Goal: Information Seeking & Learning: Learn about a topic

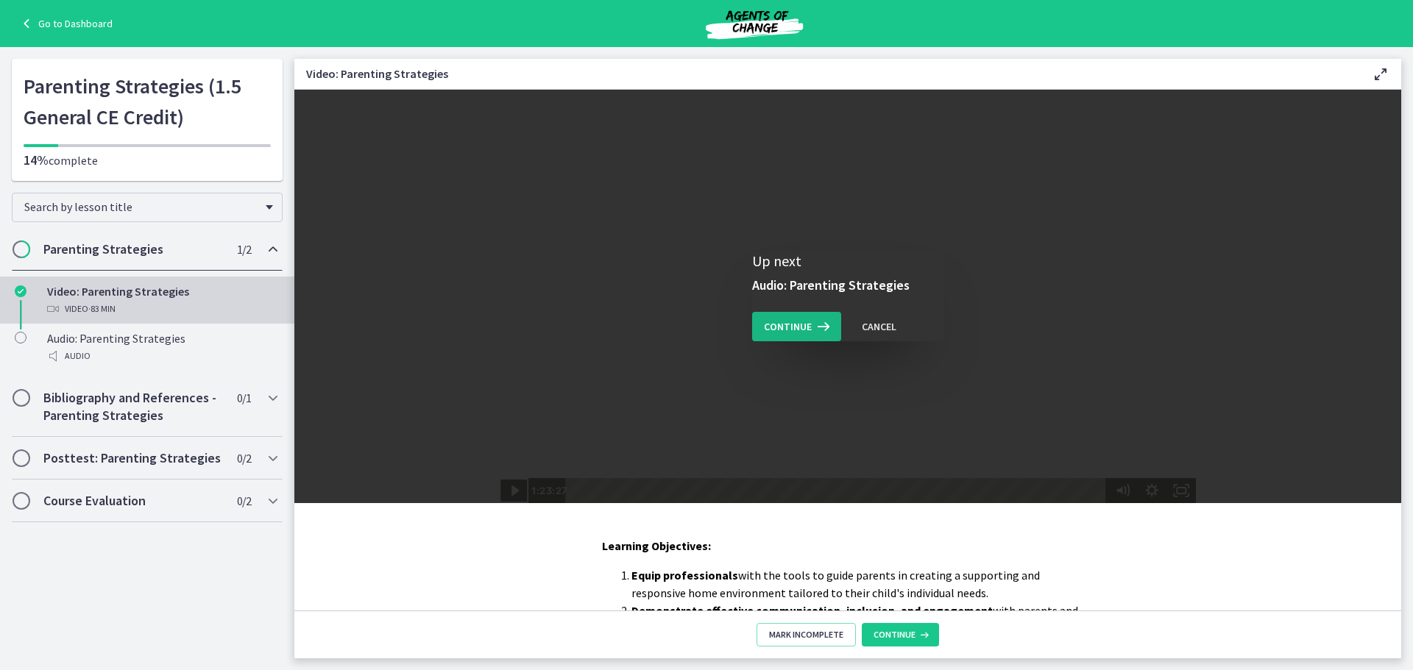
click at [815, 330] on icon at bounding box center [822, 327] width 21 height 18
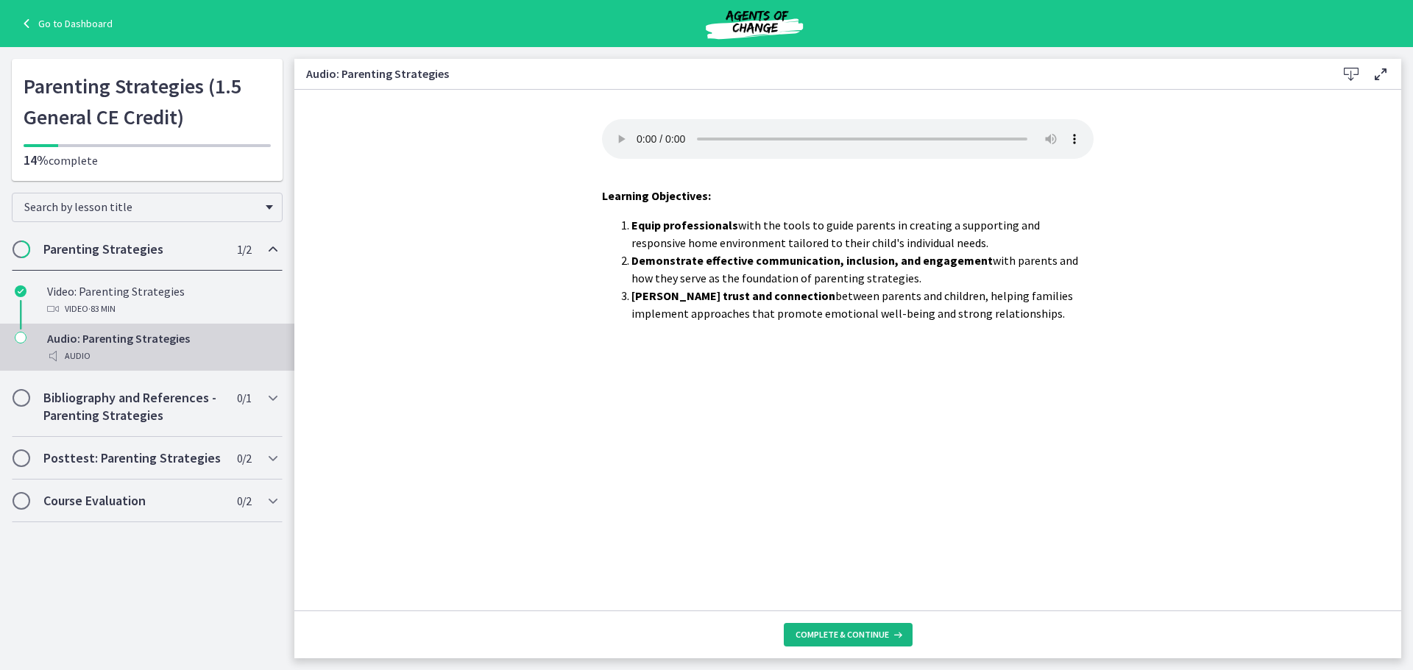
click at [865, 637] on span "Complete & continue" at bounding box center [842, 635] width 93 height 12
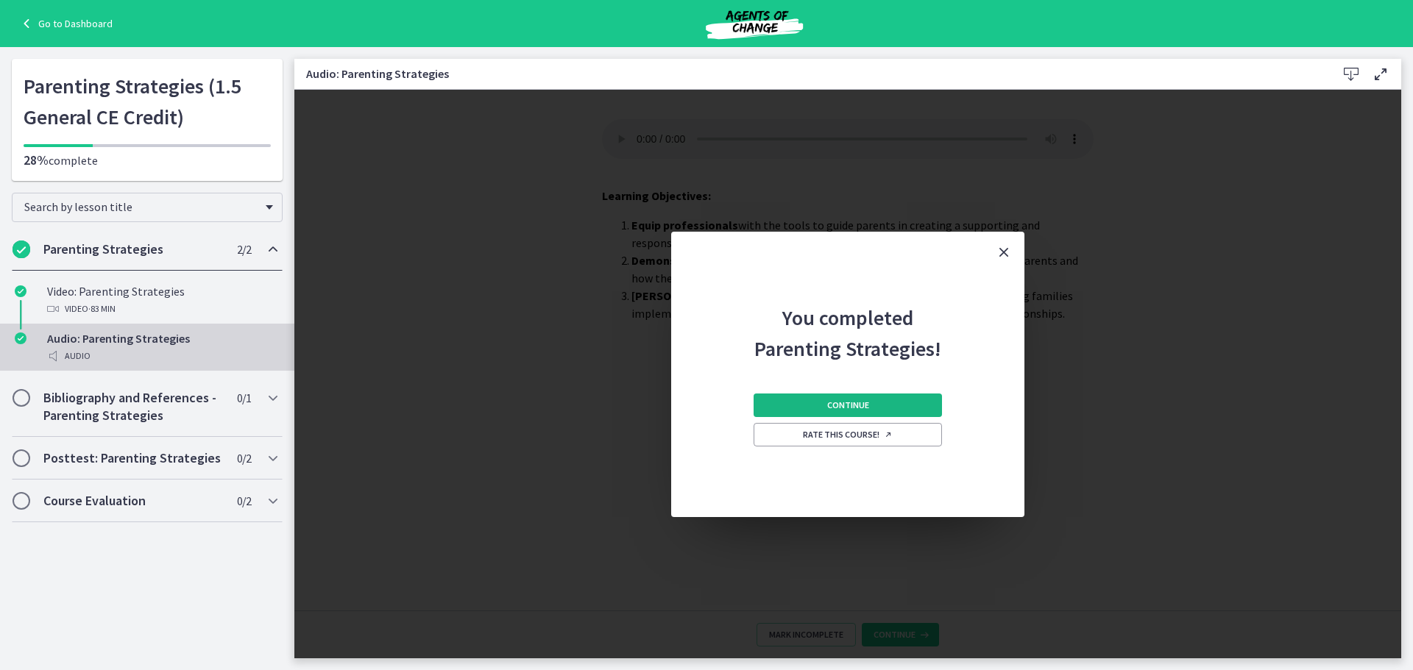
click at [894, 403] on button "Continue" at bounding box center [848, 406] width 188 height 24
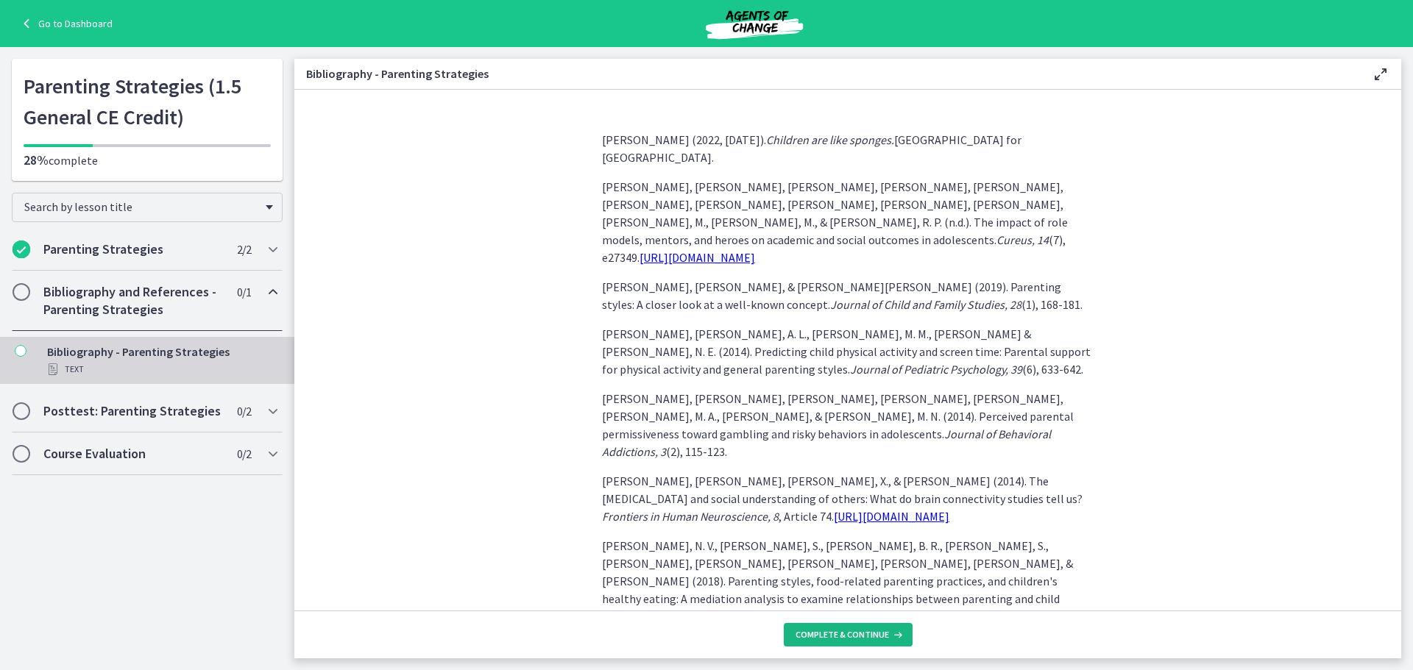
click at [865, 640] on span "Complete & continue" at bounding box center [842, 635] width 93 height 12
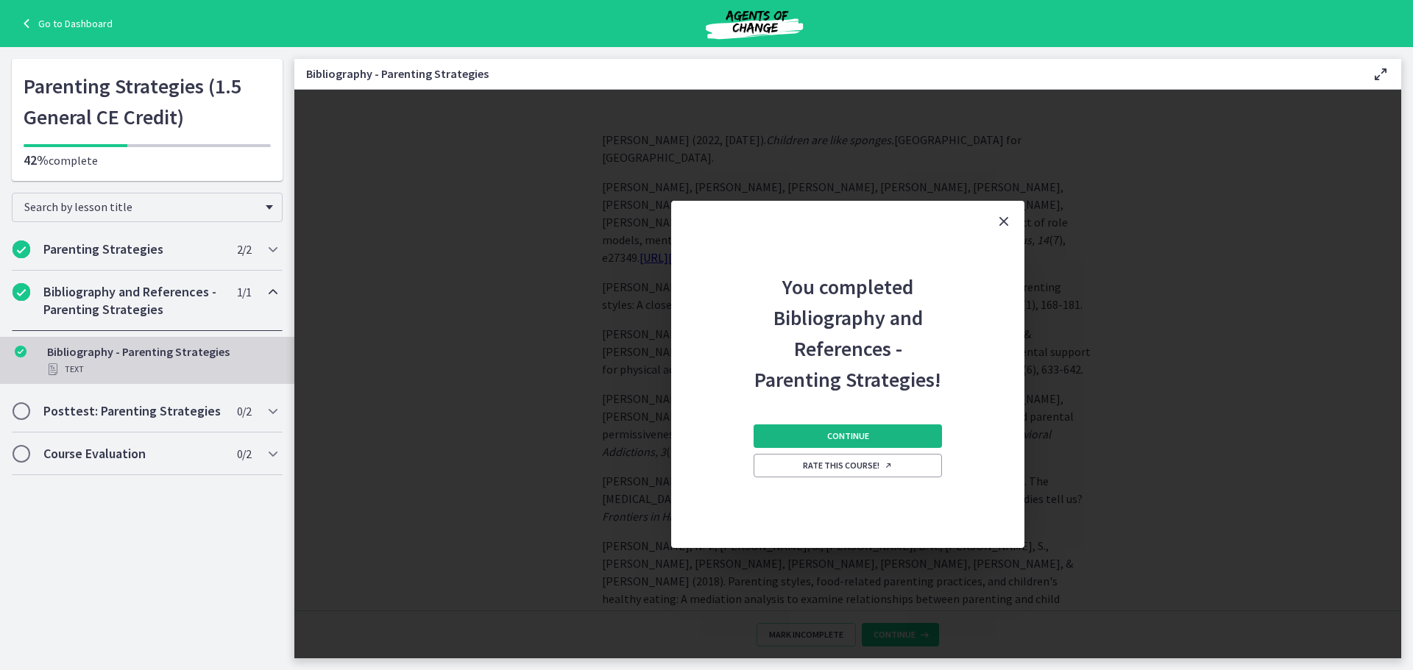
click at [873, 429] on button "Continue" at bounding box center [848, 437] width 188 height 24
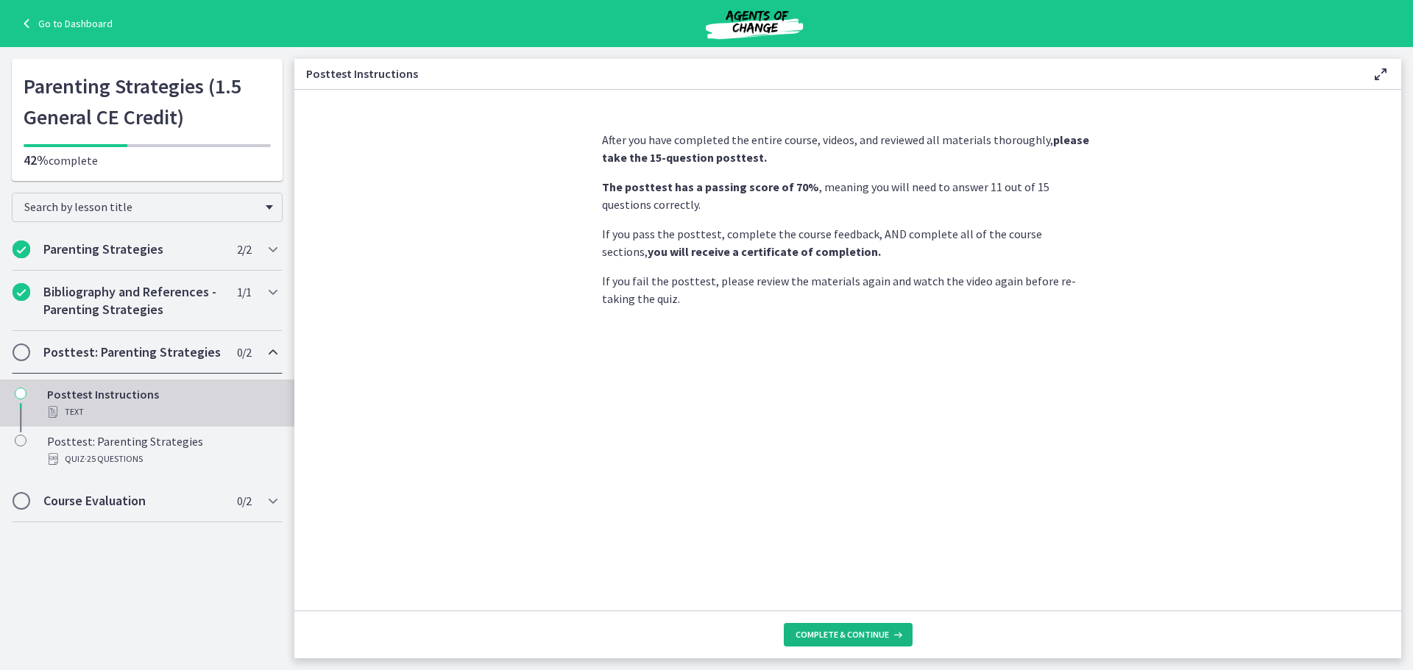
click at [859, 640] on span "Complete & continue" at bounding box center [842, 635] width 93 height 12
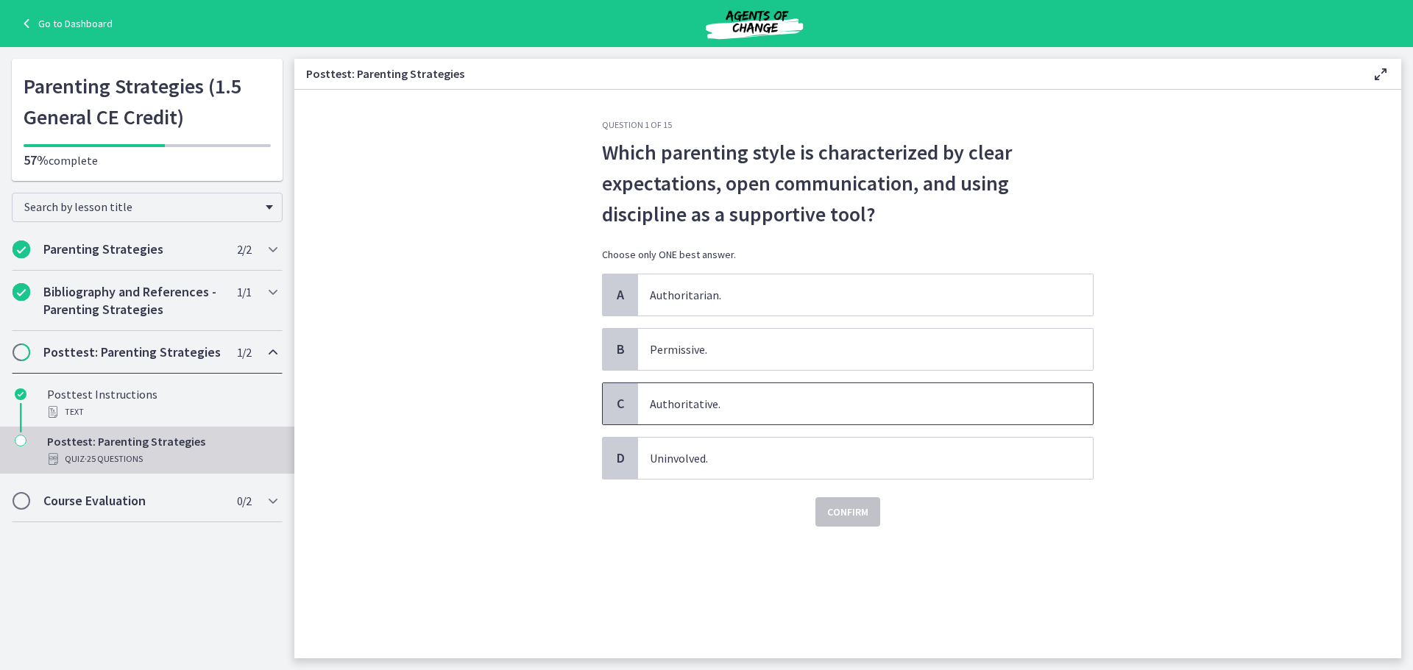
click at [790, 413] on span "Authoritative." at bounding box center [865, 403] width 455 height 41
click at [846, 511] on span "Confirm" at bounding box center [847, 512] width 41 height 18
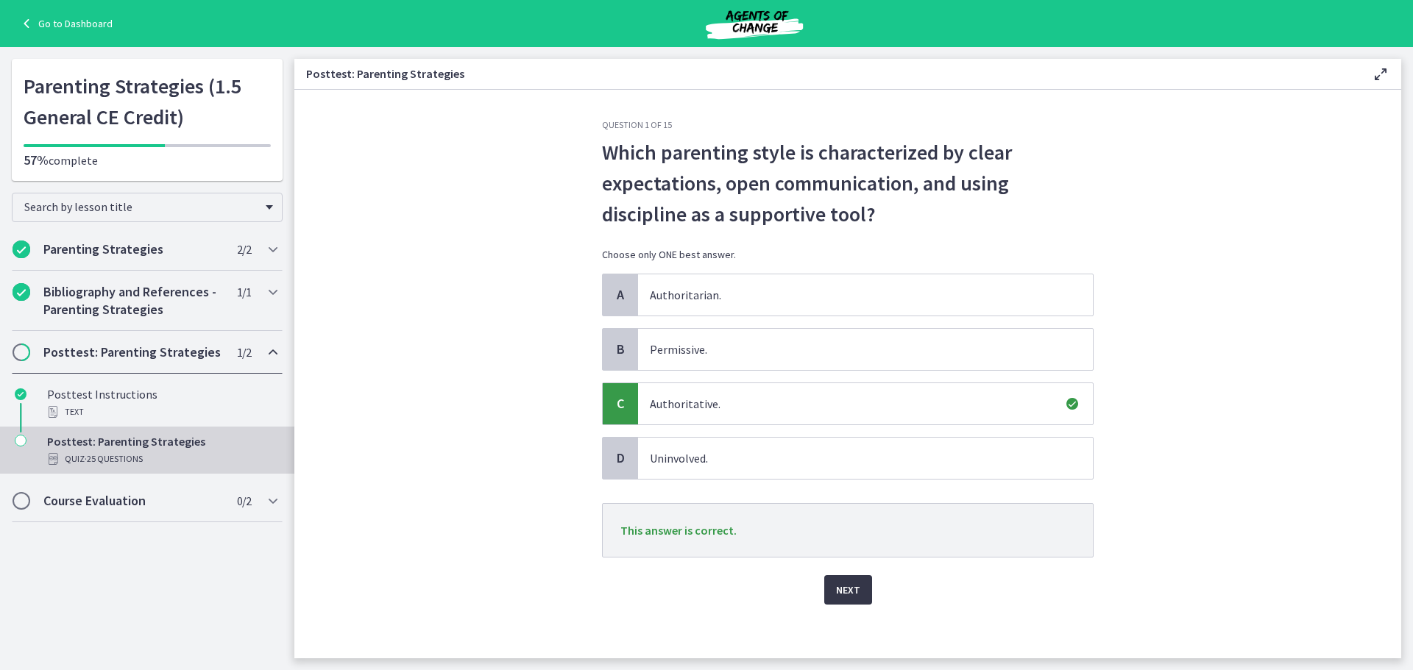
click at [854, 584] on span "Next" at bounding box center [848, 590] width 24 height 18
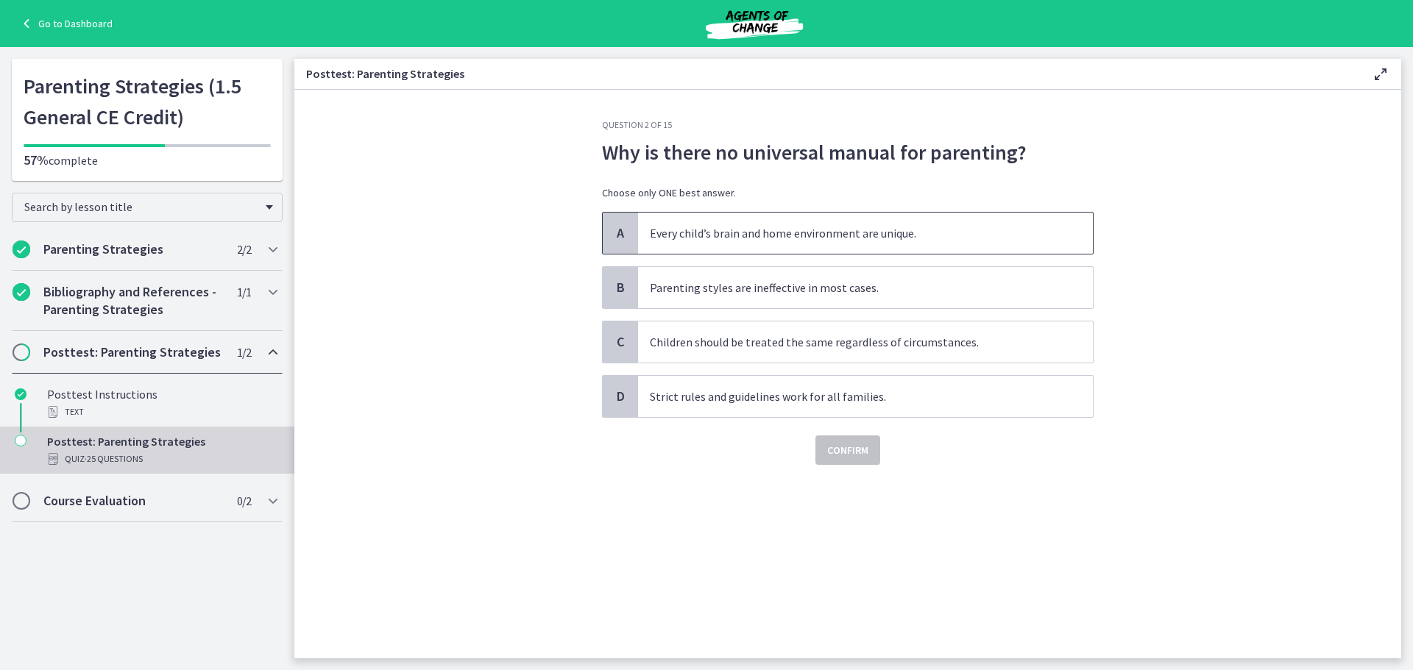
click at [799, 234] on span "Every child’s brain and home environment are unique." at bounding box center [865, 233] width 455 height 41
click at [838, 445] on span "Confirm" at bounding box center [847, 451] width 41 height 18
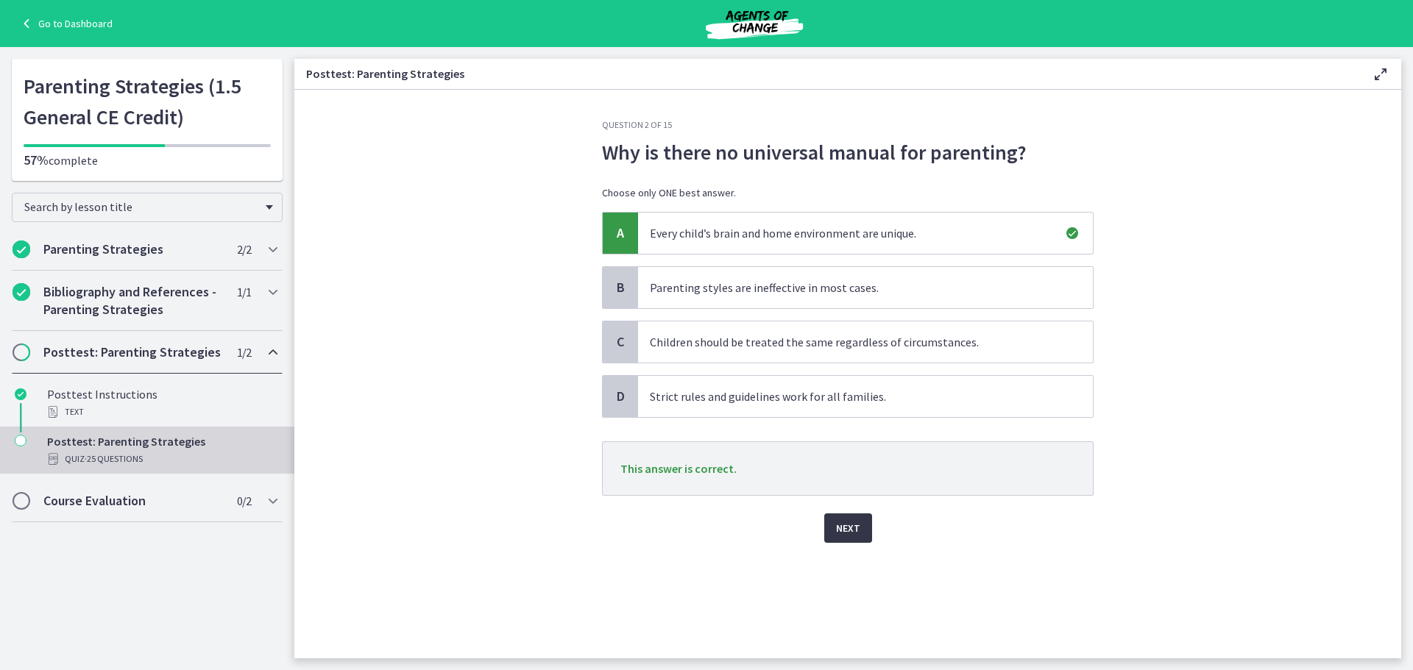
click at [849, 525] on span "Next" at bounding box center [848, 529] width 24 height 18
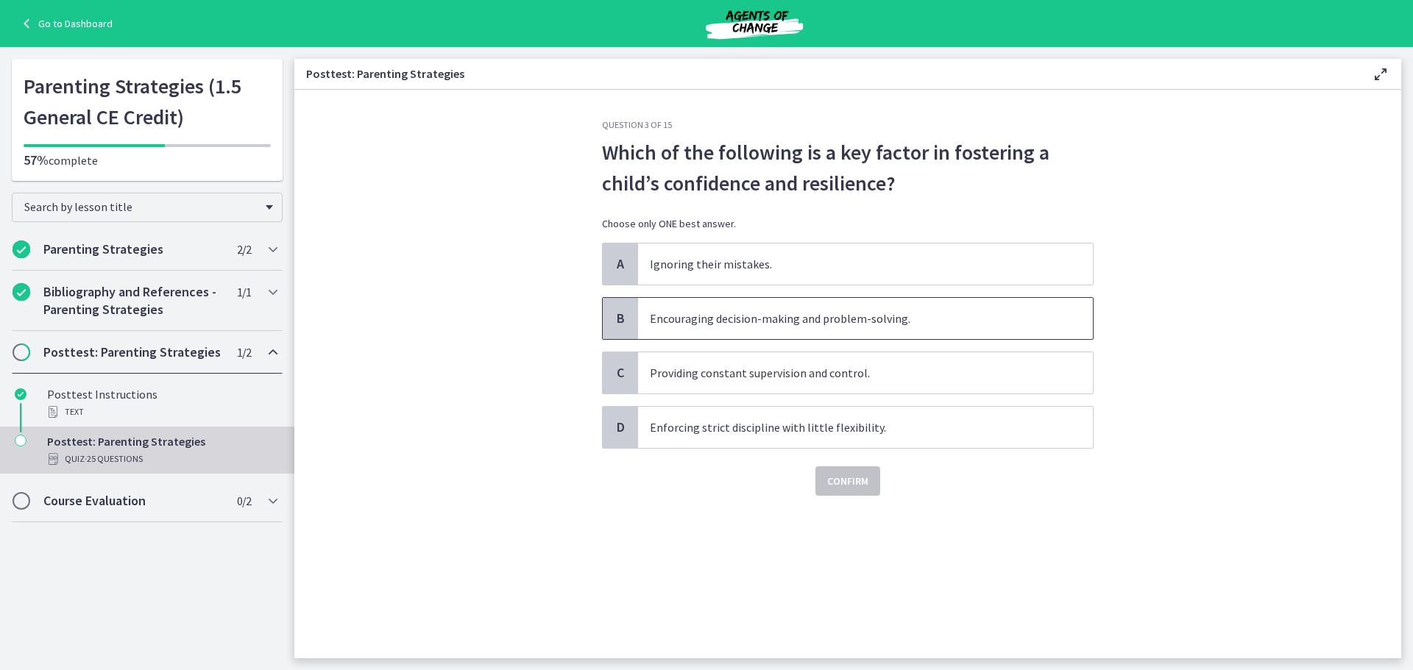
click at [789, 325] on span "Encouraging decision-making and problem-solving." at bounding box center [865, 318] width 455 height 41
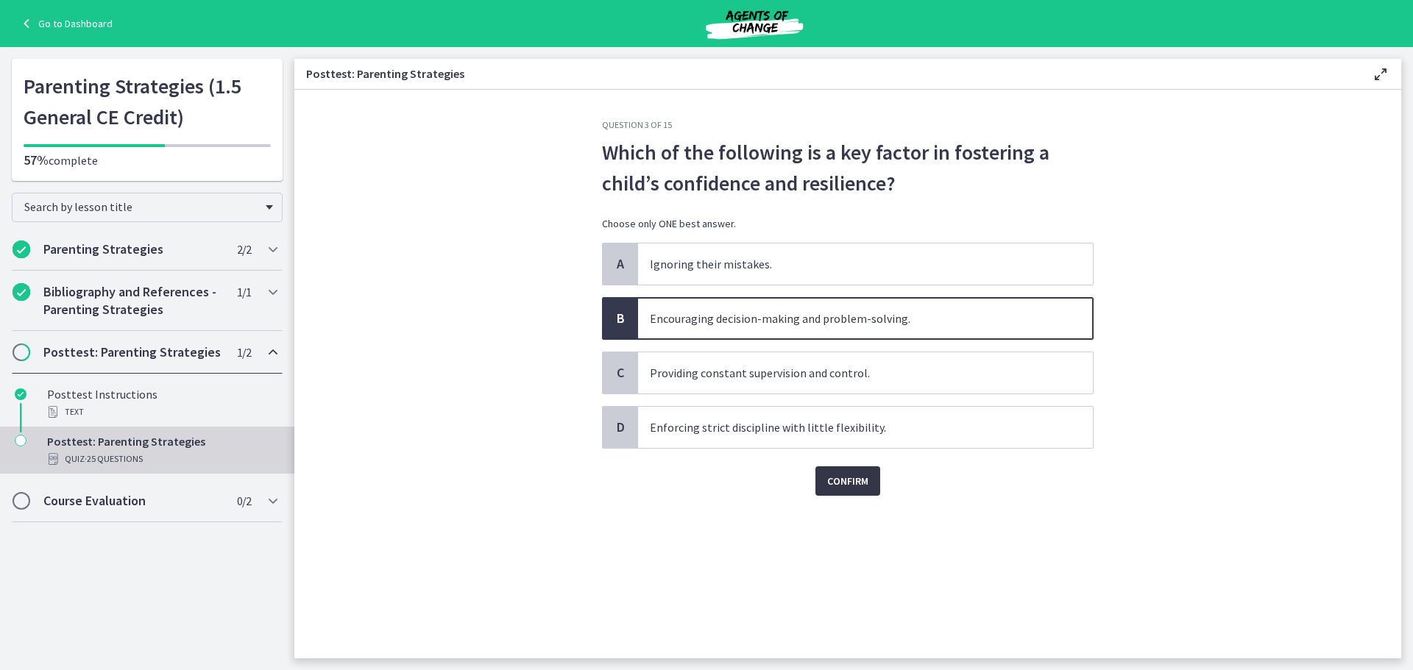
click at [841, 480] on span "Confirm" at bounding box center [847, 481] width 41 height 18
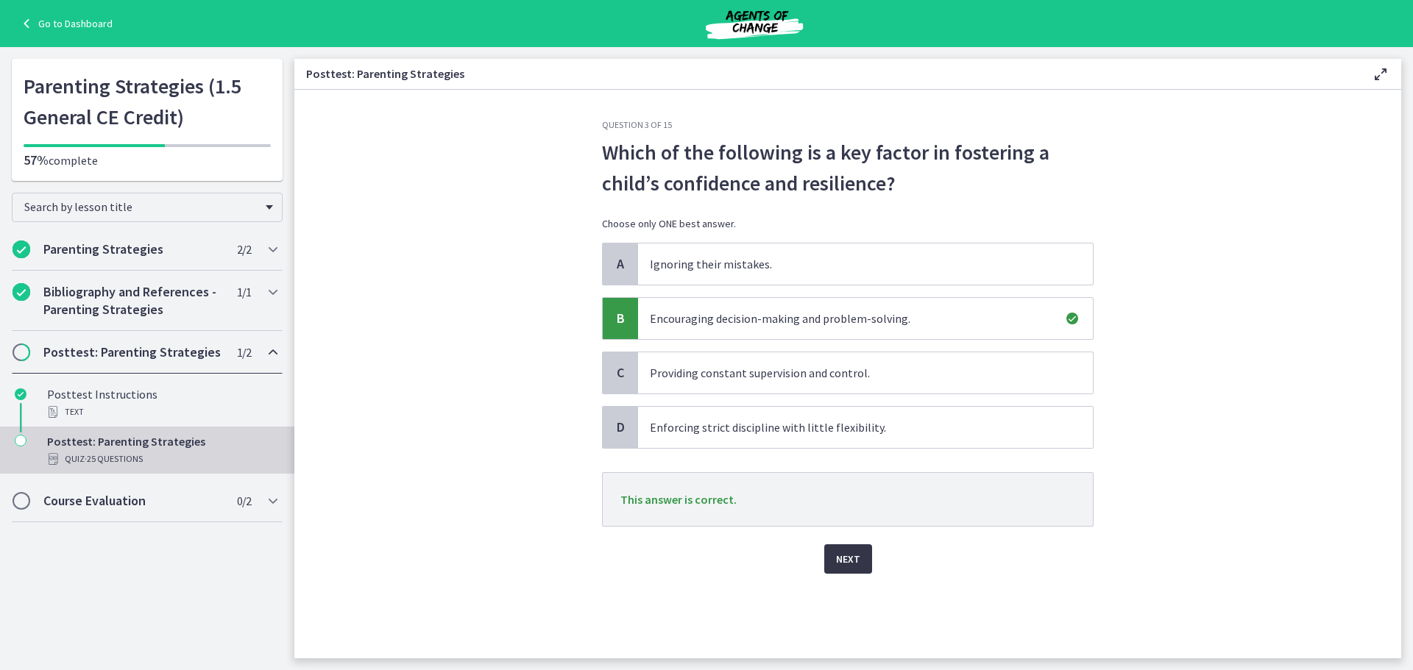
click at [848, 553] on span "Next" at bounding box center [848, 560] width 24 height 18
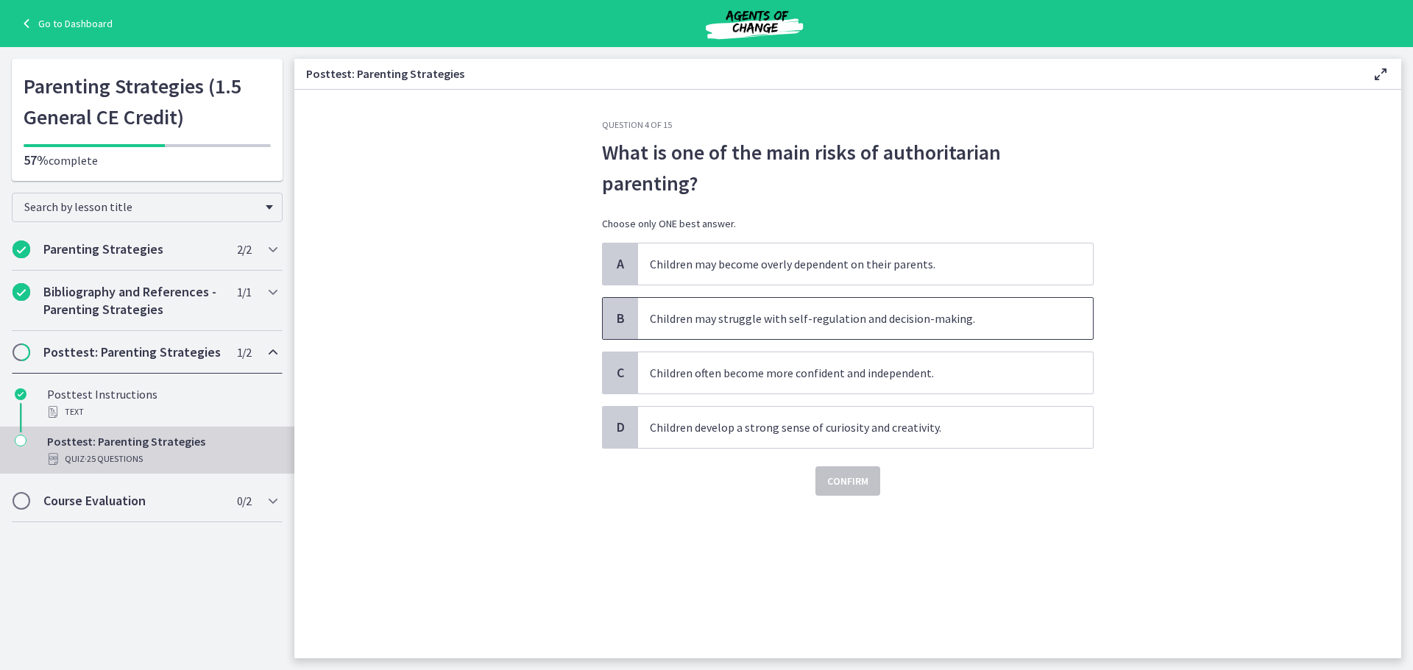
click at [1030, 317] on span "Children may struggle with self-regulation and decision-making." at bounding box center [865, 318] width 455 height 41
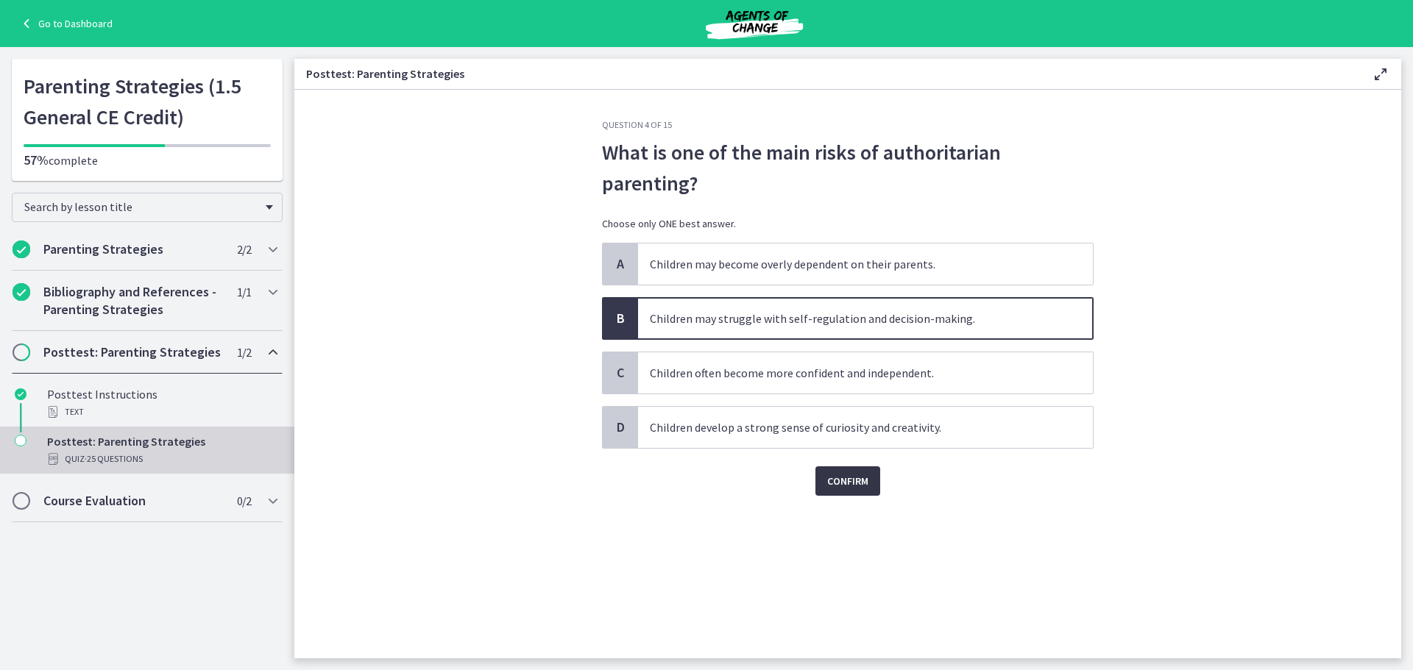
click at [862, 488] on span "Confirm" at bounding box center [847, 481] width 41 height 18
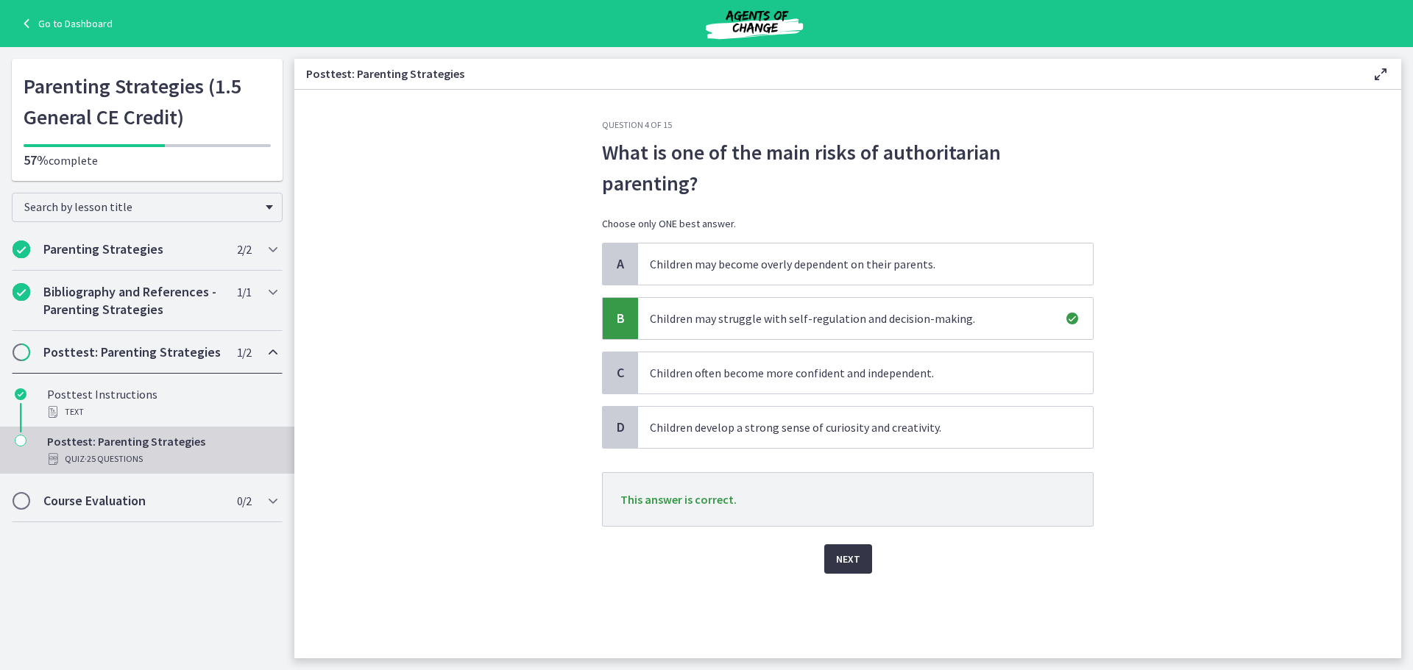
click at [849, 545] on button "Next" at bounding box center [848, 559] width 48 height 29
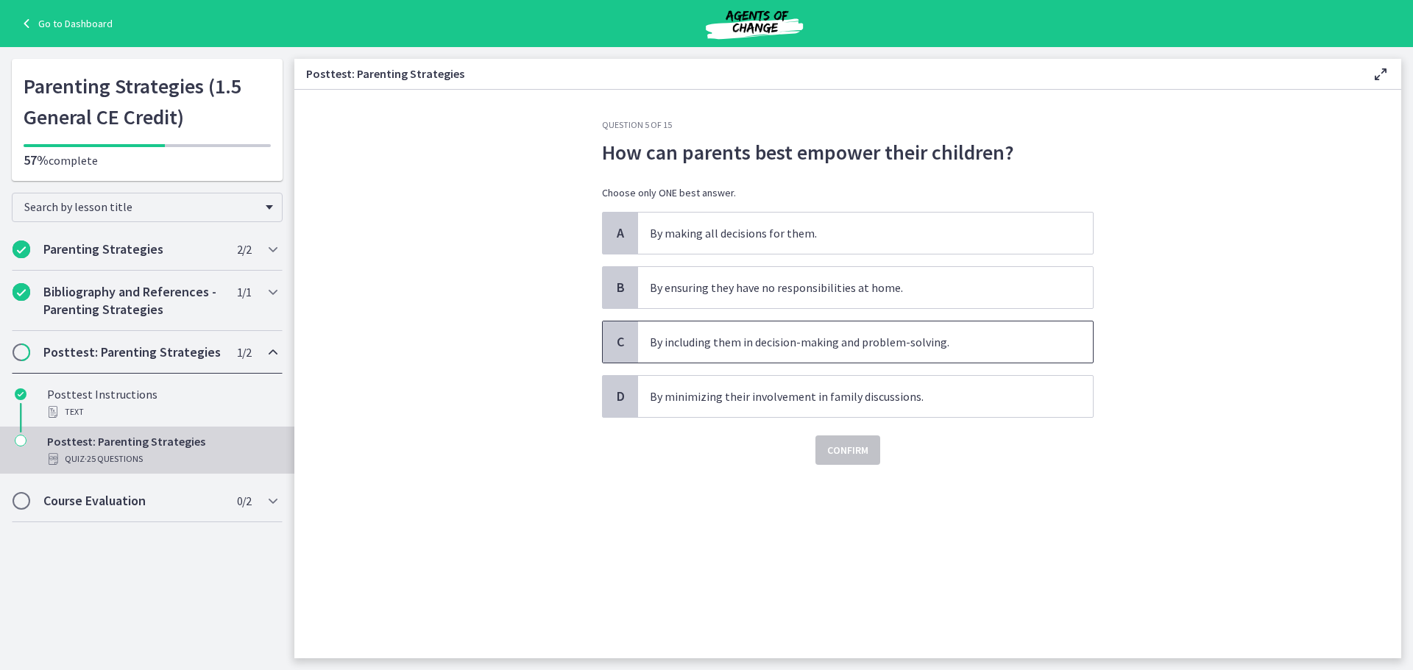
click at [1033, 339] on span "By including them in decision-making and problem-solving." at bounding box center [865, 342] width 455 height 41
click at [849, 454] on span "Confirm" at bounding box center [847, 451] width 41 height 18
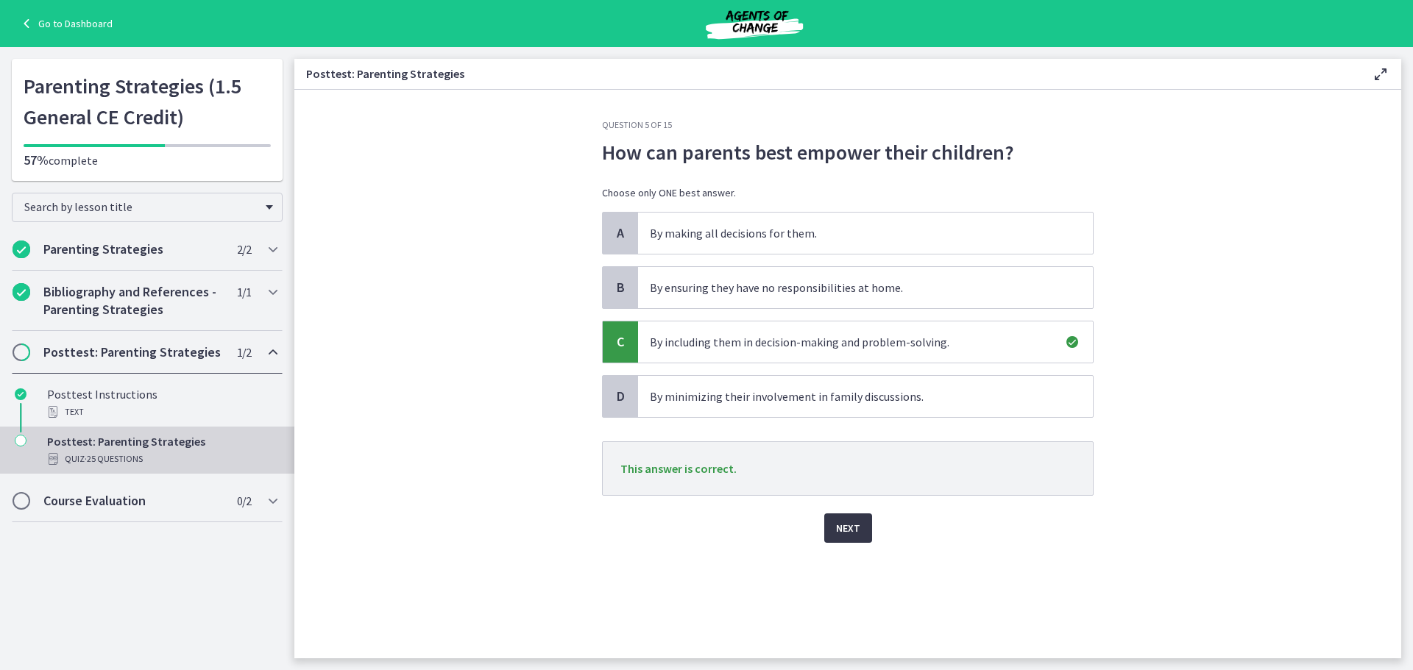
click at [844, 514] on button "Next" at bounding box center [848, 528] width 48 height 29
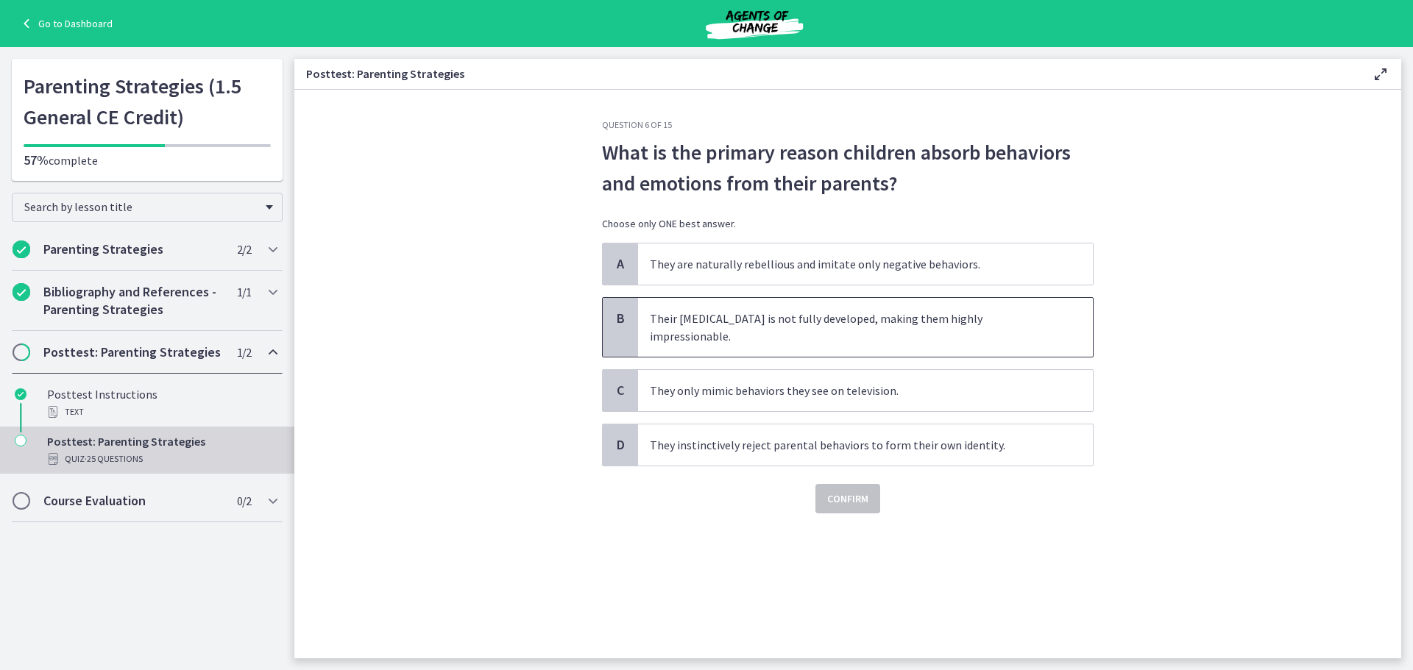
click at [1000, 318] on span "Their prefrontal cortex is not fully developed, making them highly impressionab…" at bounding box center [865, 327] width 455 height 59
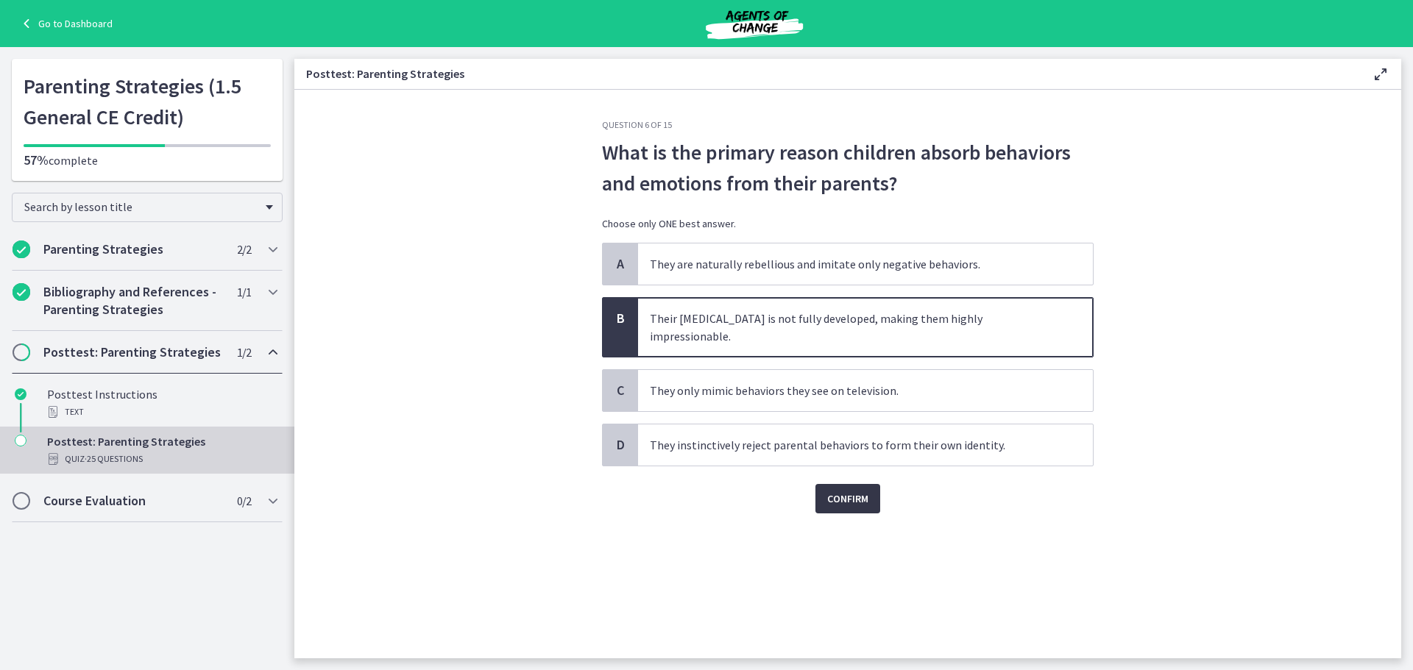
click at [869, 484] on button "Confirm" at bounding box center [847, 498] width 65 height 29
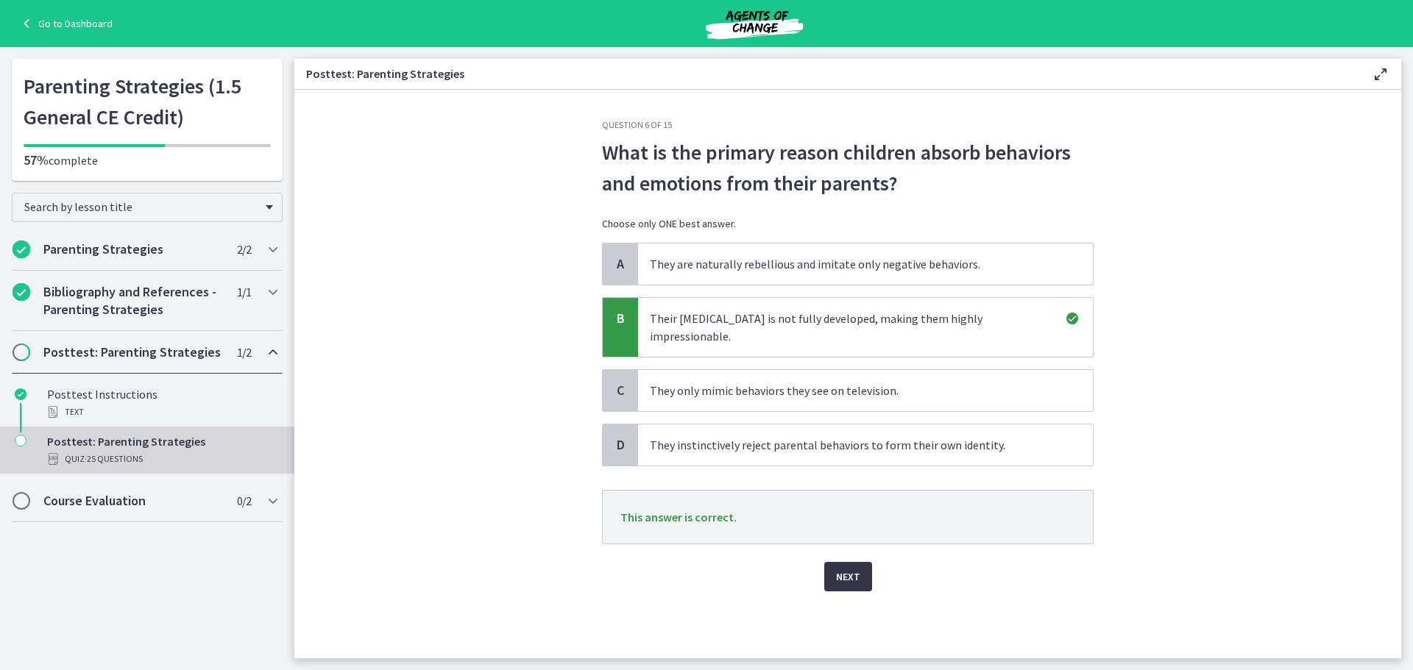
click at [864, 562] on button "Next" at bounding box center [848, 576] width 48 height 29
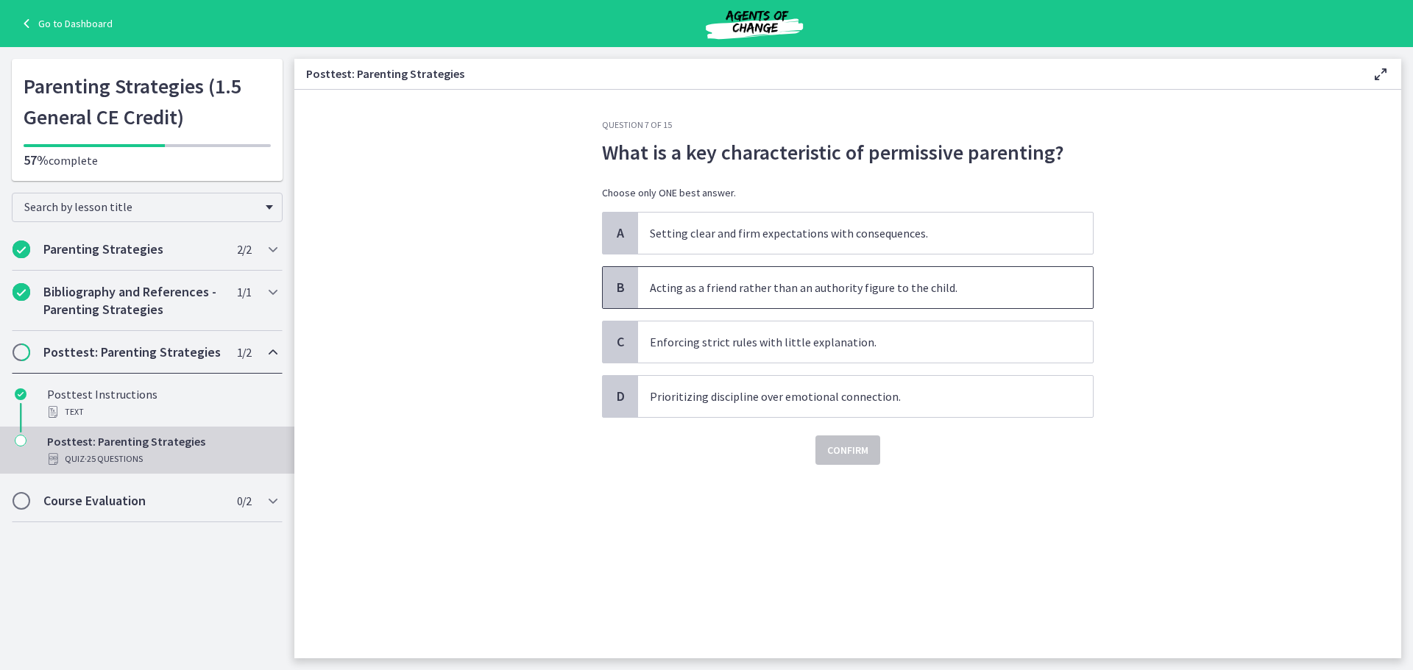
click at [1014, 291] on span "Acting as a friend rather than an authority figure to the child." at bounding box center [865, 287] width 455 height 41
click at [861, 457] on span "Confirm" at bounding box center [847, 451] width 41 height 18
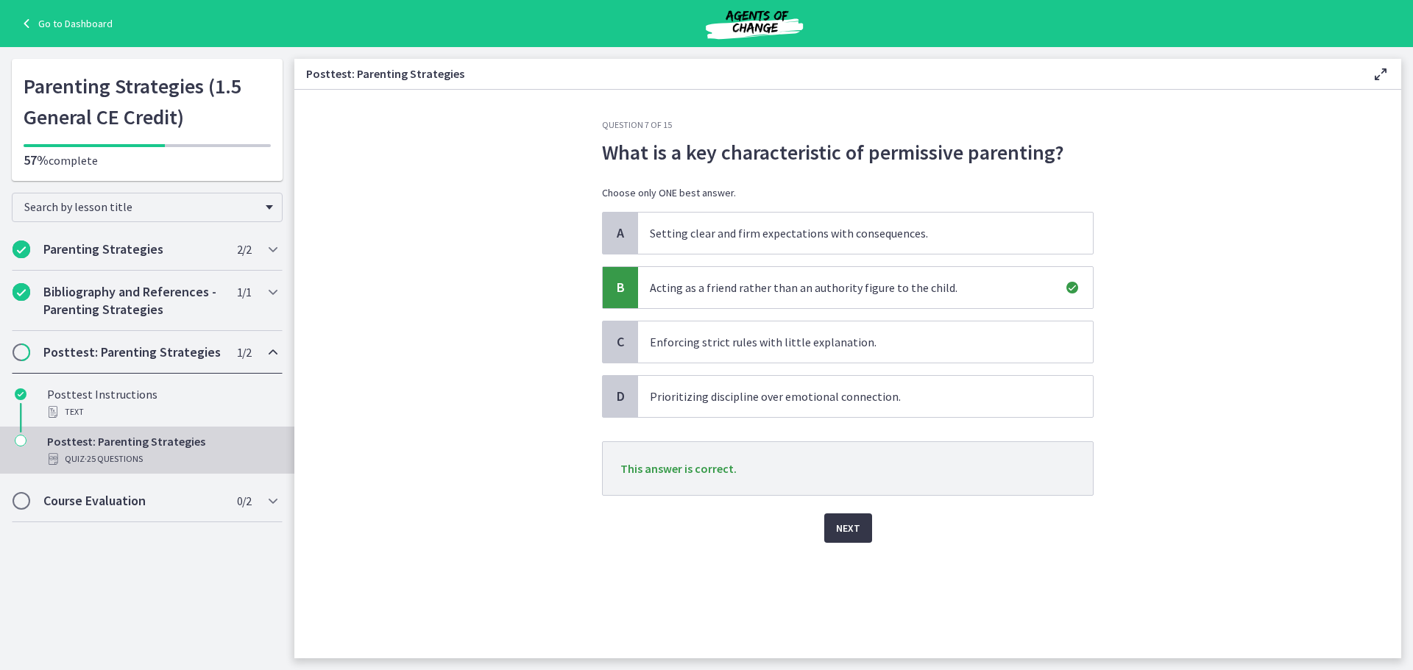
click at [853, 530] on span "Next" at bounding box center [848, 529] width 24 height 18
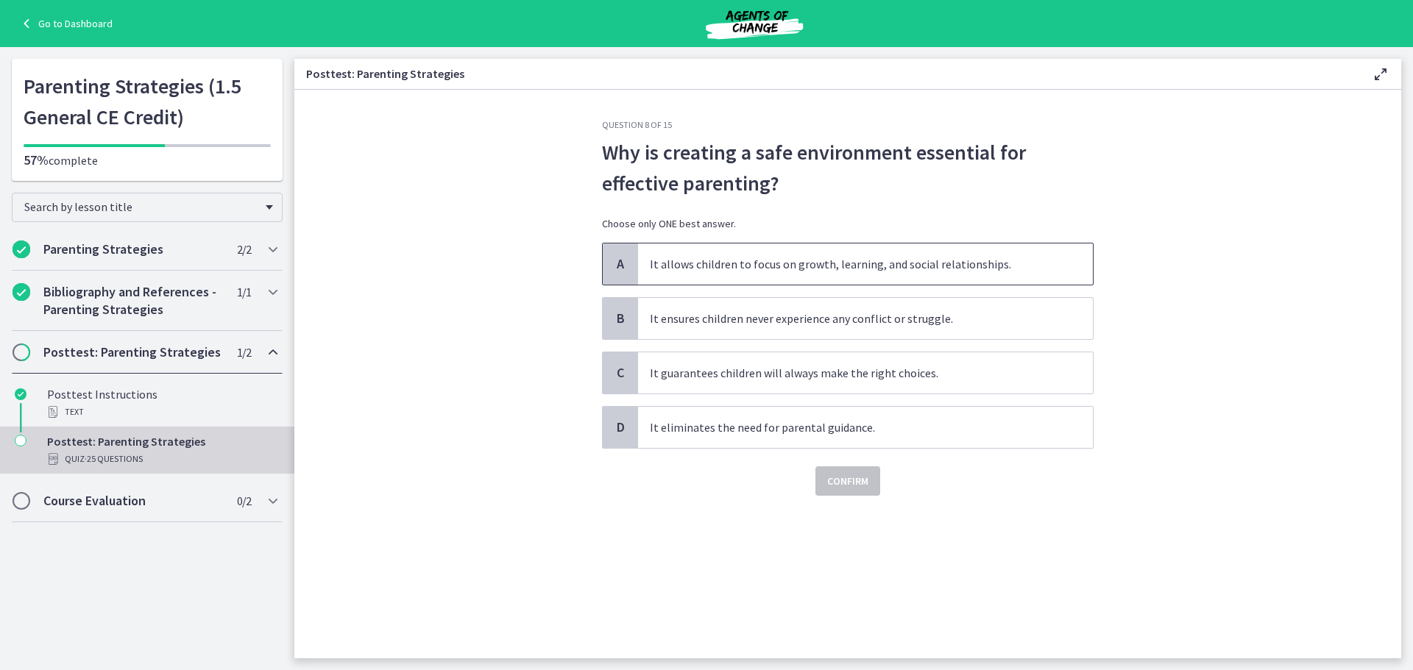
click at [1032, 270] on span "It allows children to focus on growth, learning, and social relationships." at bounding box center [865, 264] width 455 height 41
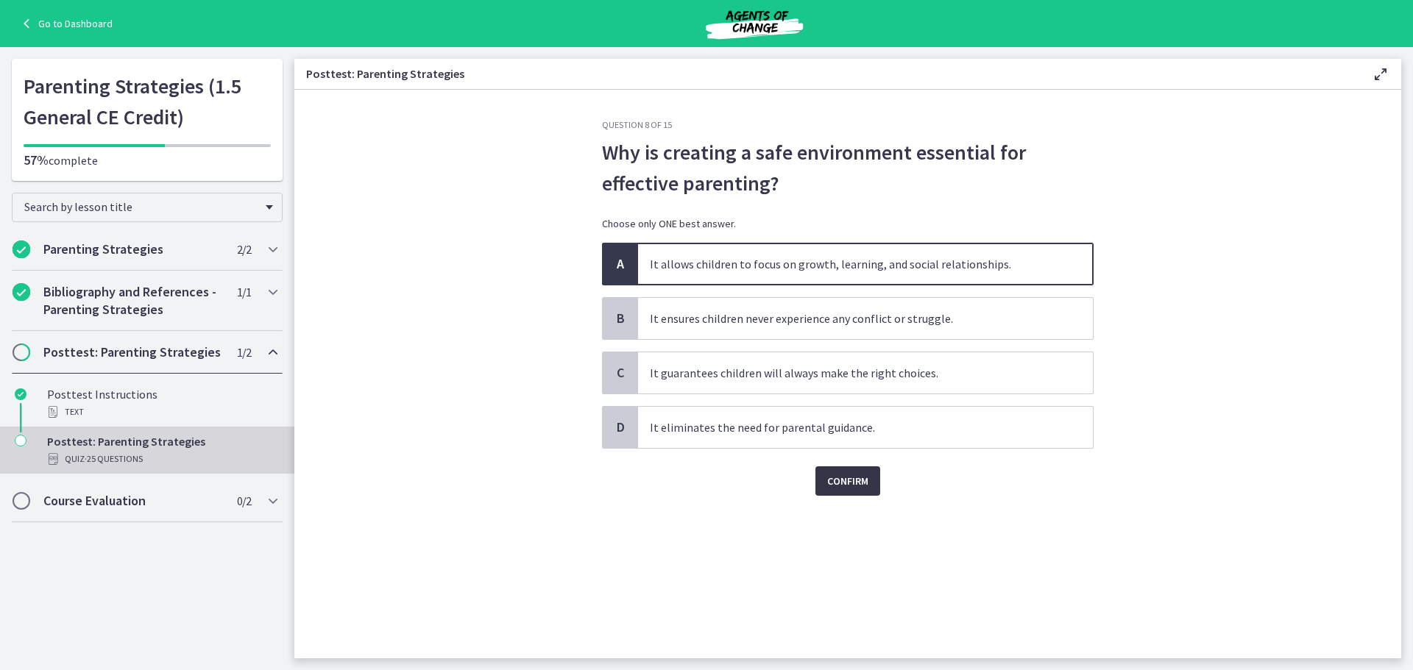
click at [857, 489] on span "Confirm" at bounding box center [847, 481] width 41 height 18
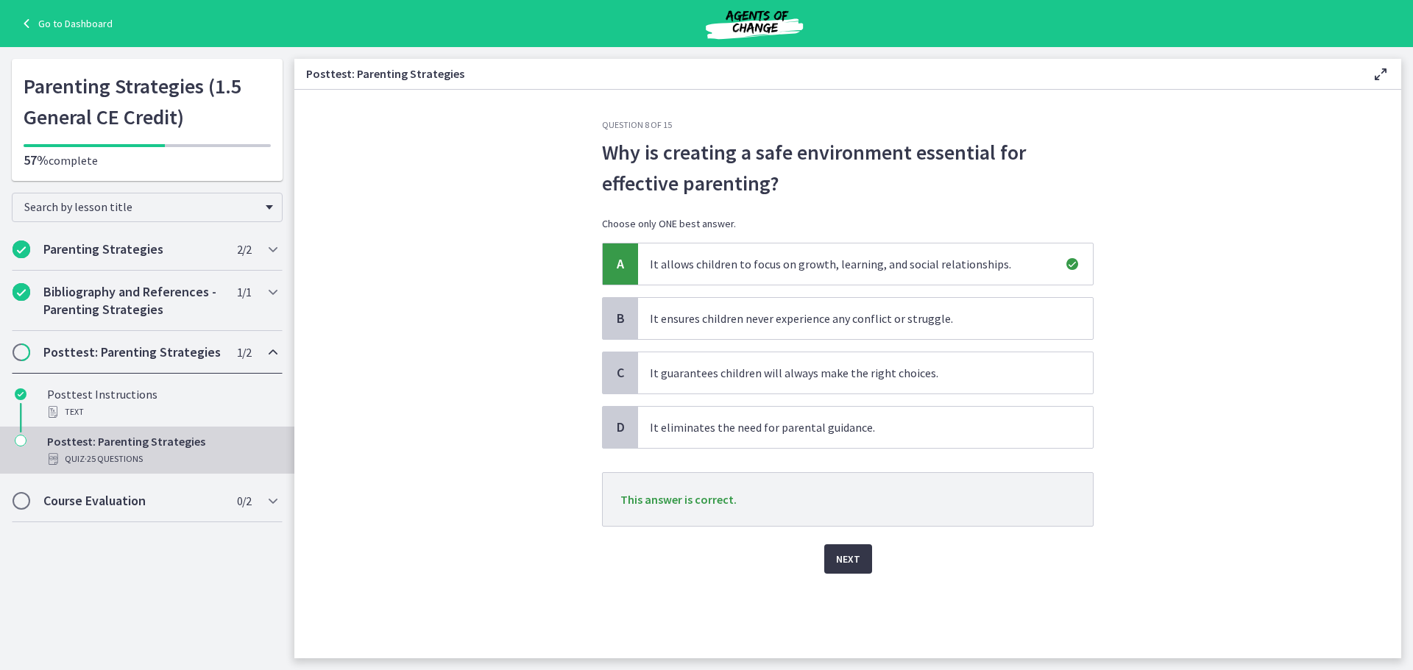
click at [852, 560] on span "Next" at bounding box center [848, 560] width 24 height 18
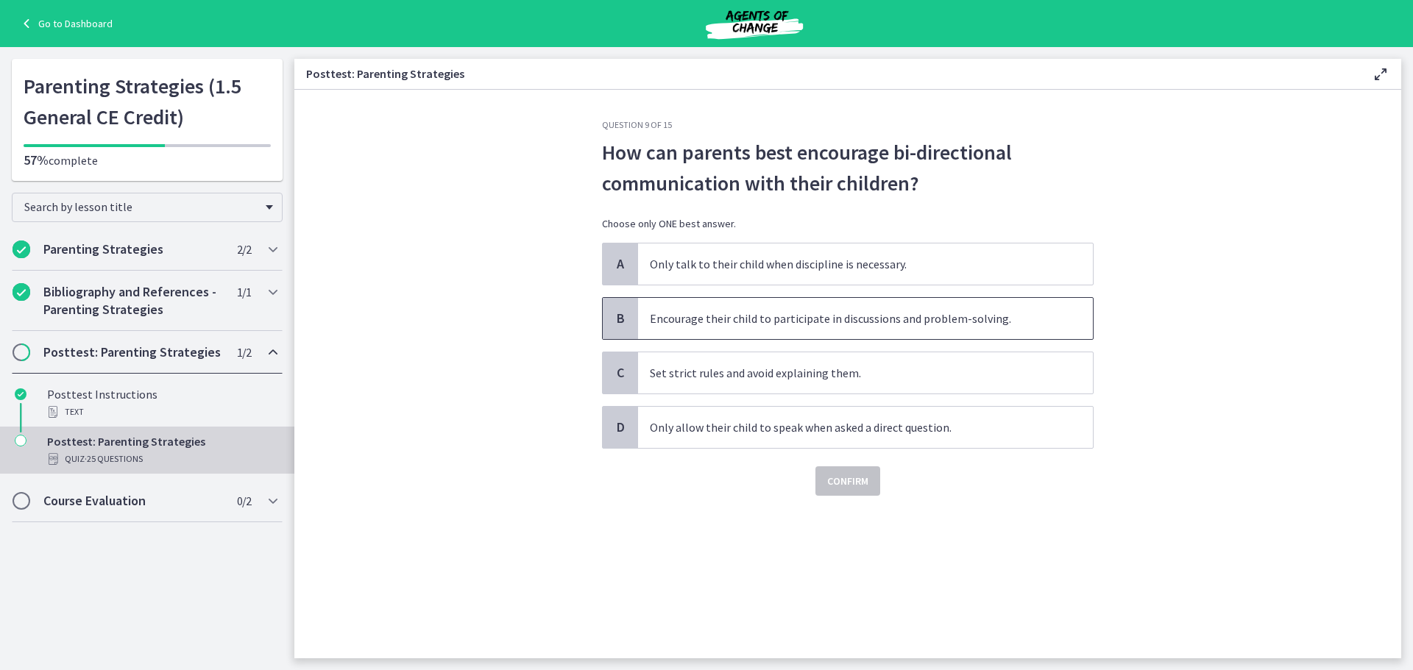
click at [740, 320] on span "Encourage their child to participate in discussions and problem-solving." at bounding box center [865, 318] width 455 height 41
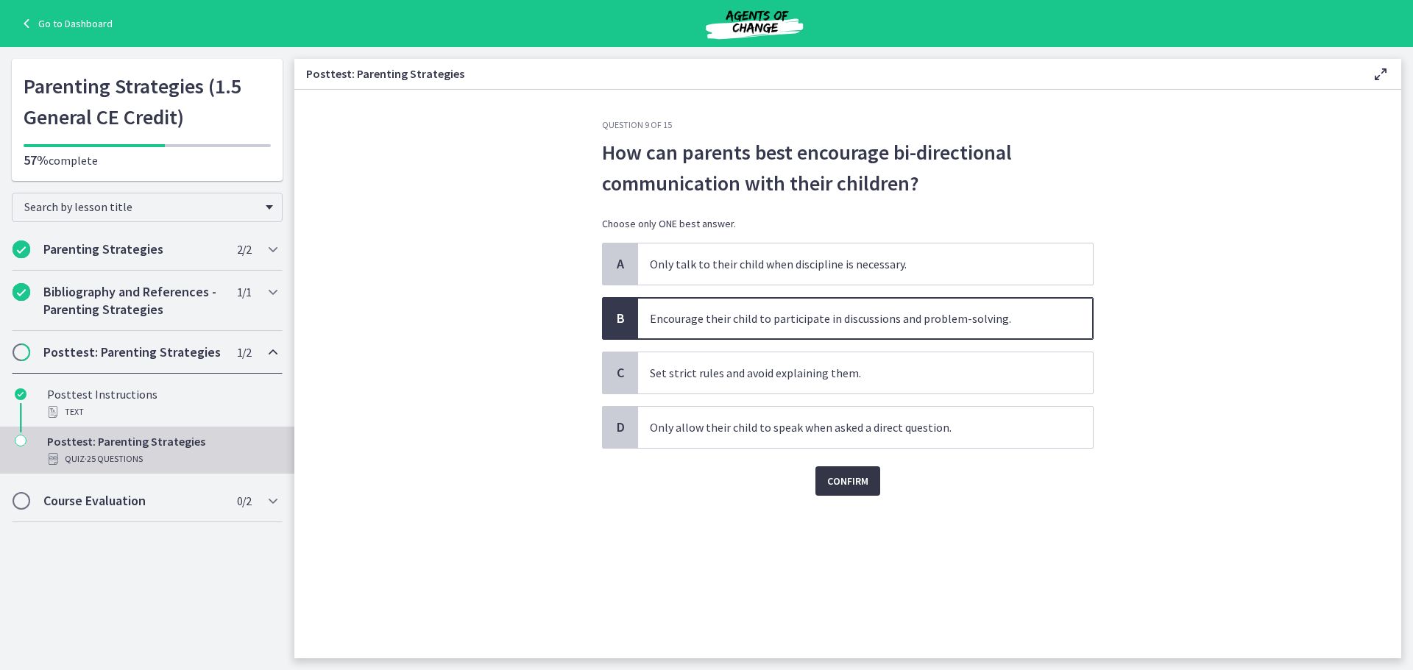
click at [841, 477] on span "Confirm" at bounding box center [847, 481] width 41 height 18
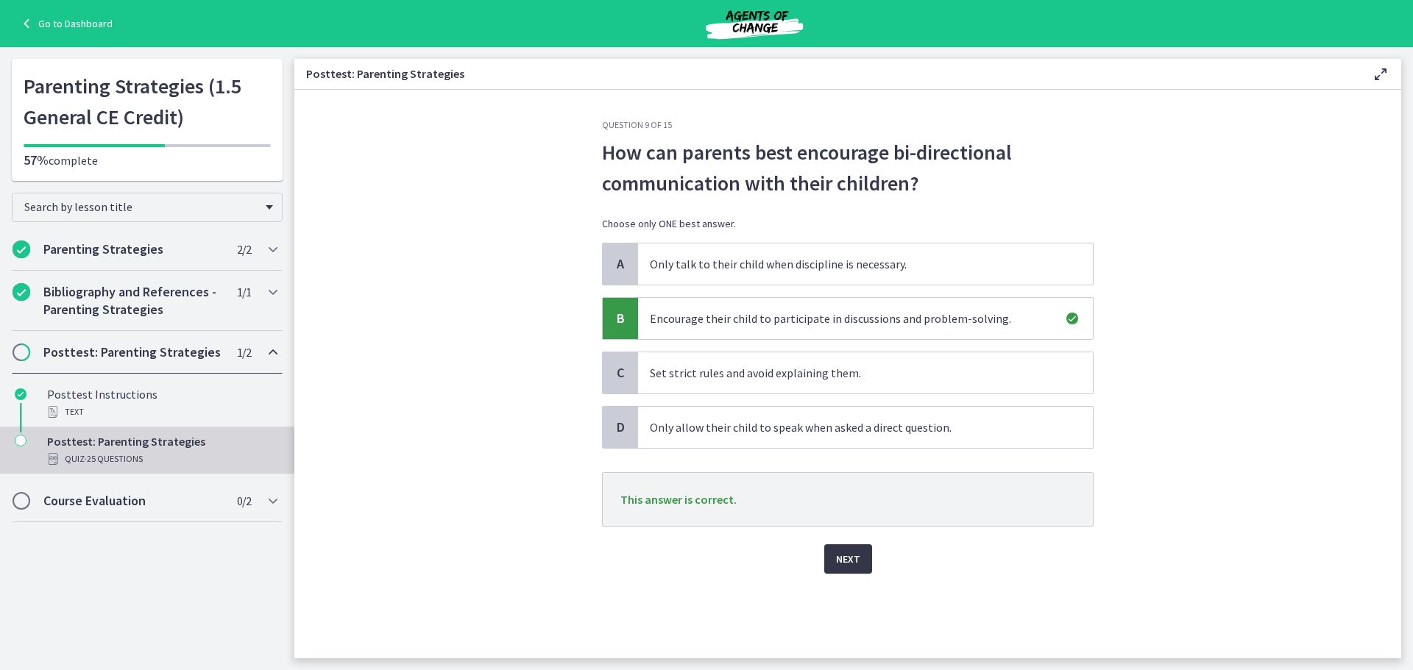
click at [838, 547] on button "Next" at bounding box center [848, 559] width 48 height 29
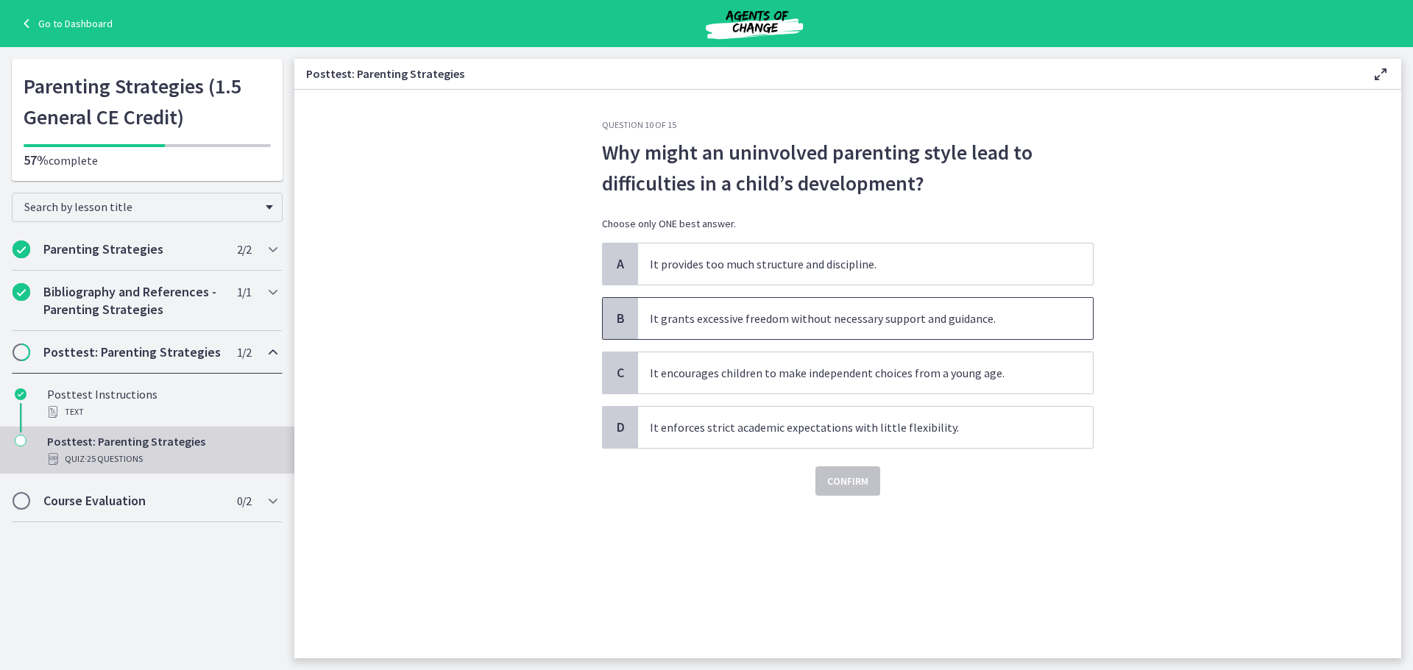
click at [1040, 322] on span "It grants excessive freedom without necessary support and guidance." at bounding box center [865, 318] width 455 height 41
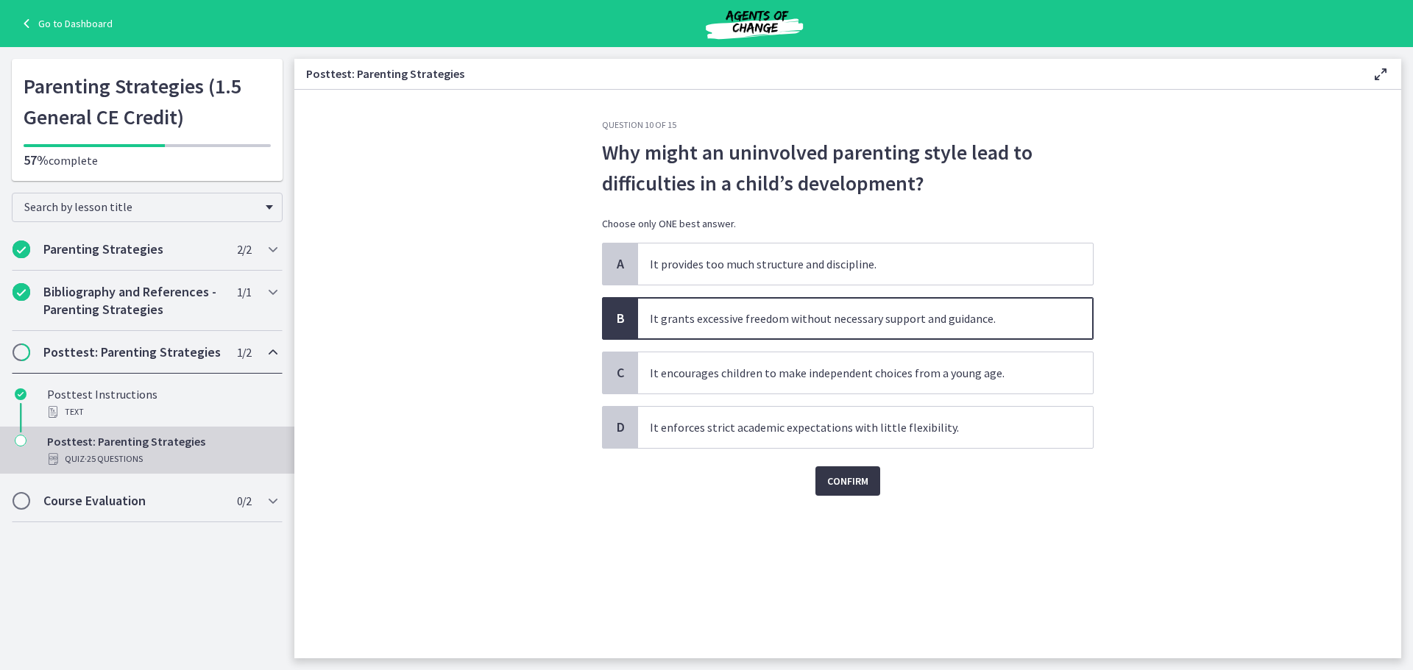
click at [849, 475] on span "Confirm" at bounding box center [847, 481] width 41 height 18
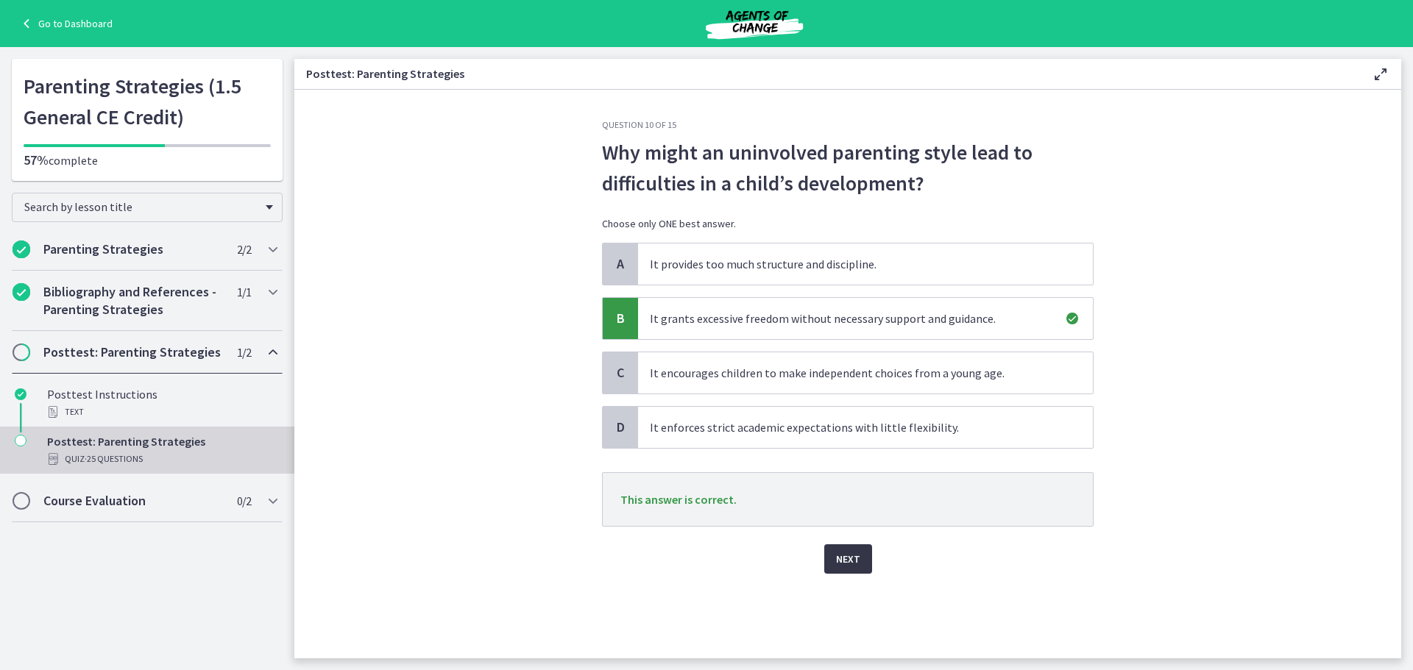
click at [847, 553] on span "Next" at bounding box center [848, 560] width 24 height 18
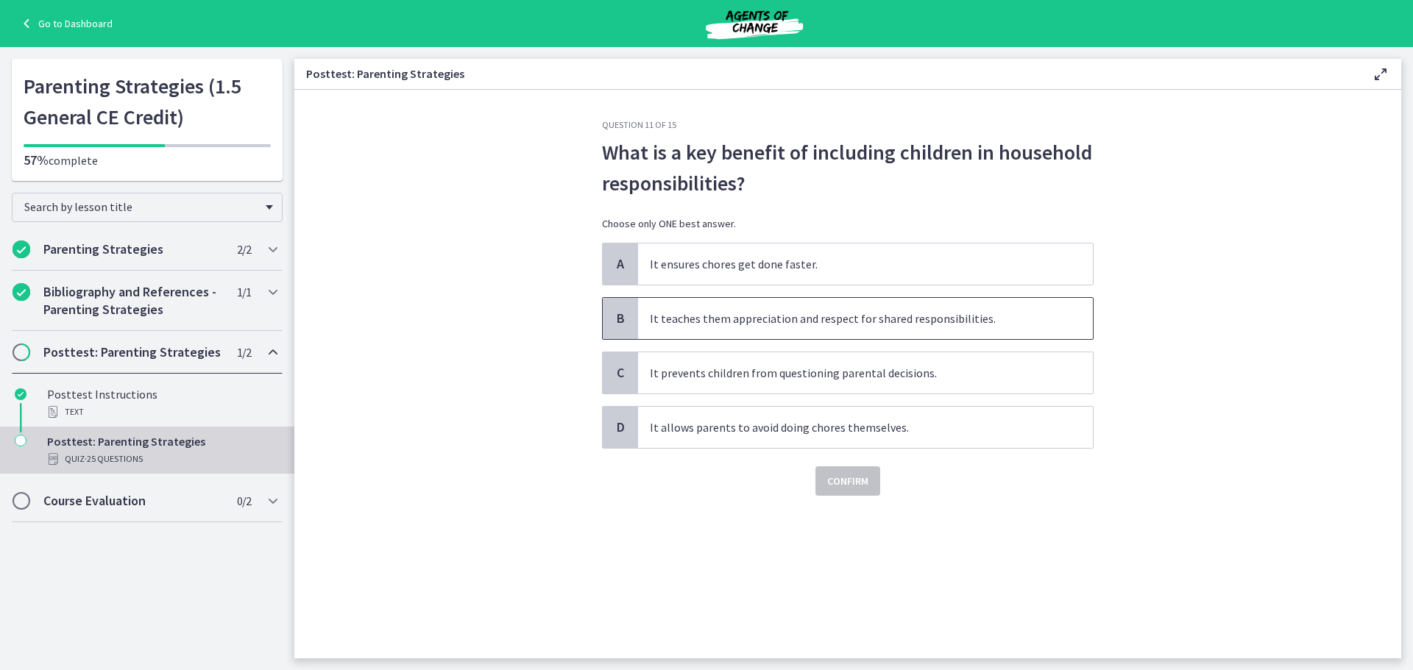
click at [778, 321] on span "It teaches them appreciation and respect for shared responsibilities." at bounding box center [865, 318] width 455 height 41
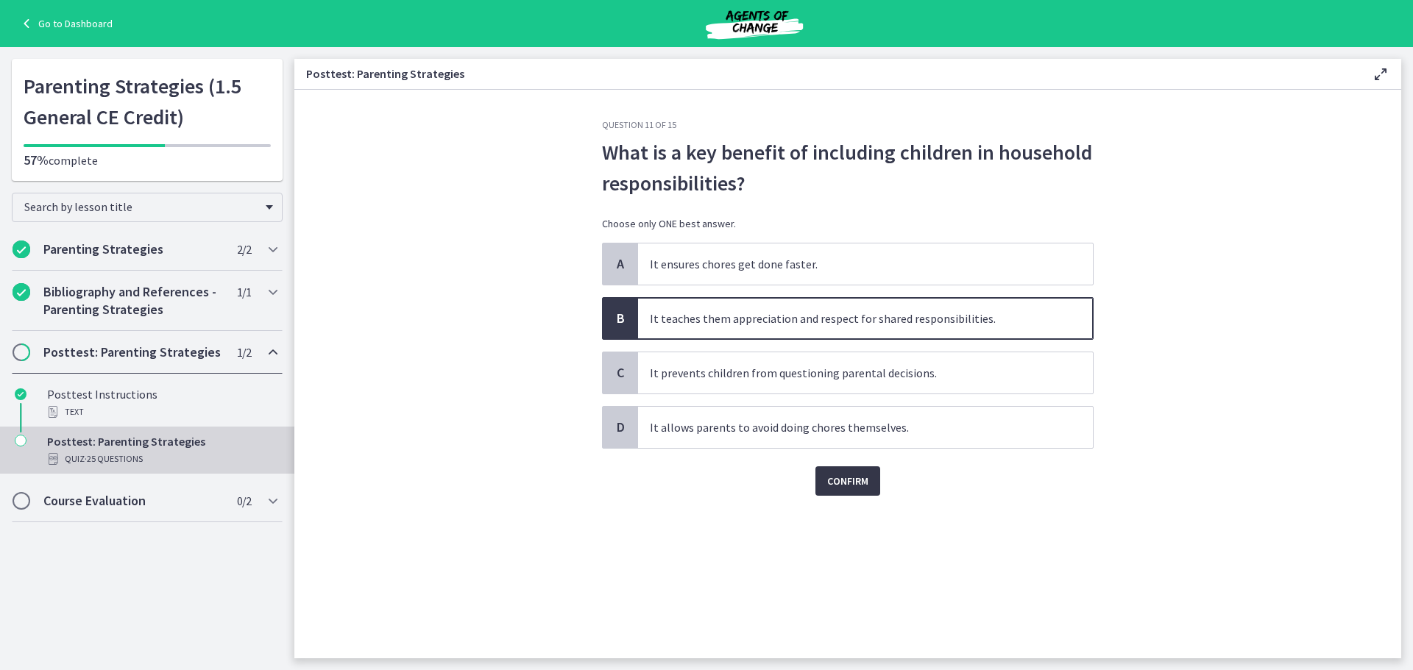
click at [840, 477] on span "Confirm" at bounding box center [847, 481] width 41 height 18
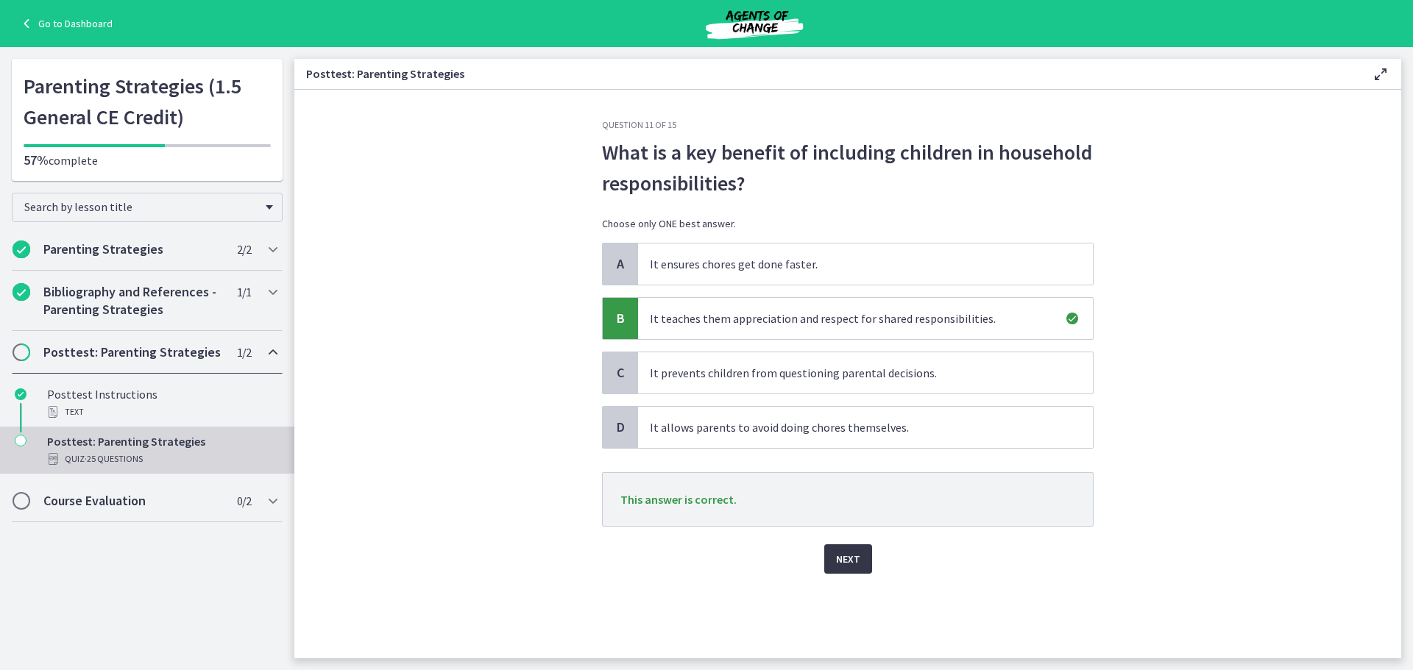
click at [842, 557] on span "Next" at bounding box center [848, 560] width 24 height 18
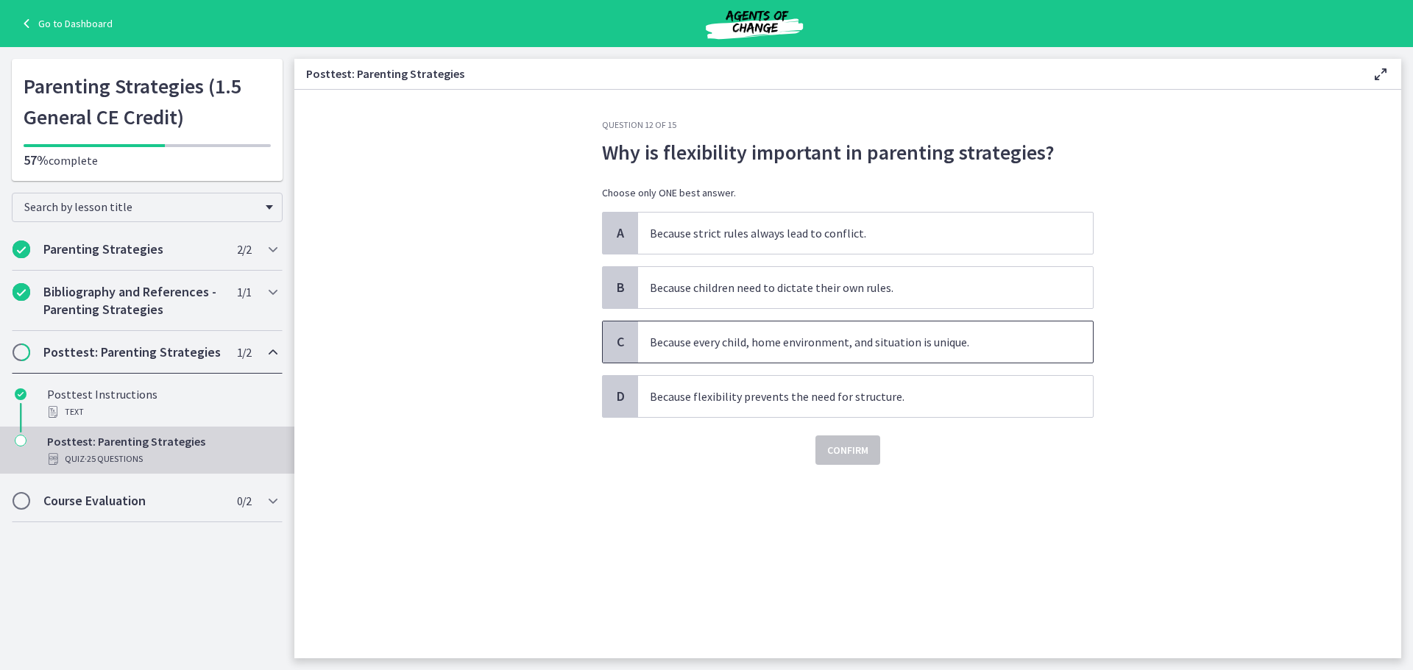
click at [975, 344] on span "Because every child, home environment, and situation is unique." at bounding box center [865, 342] width 455 height 41
click at [854, 445] on span "Confirm" at bounding box center [847, 451] width 41 height 18
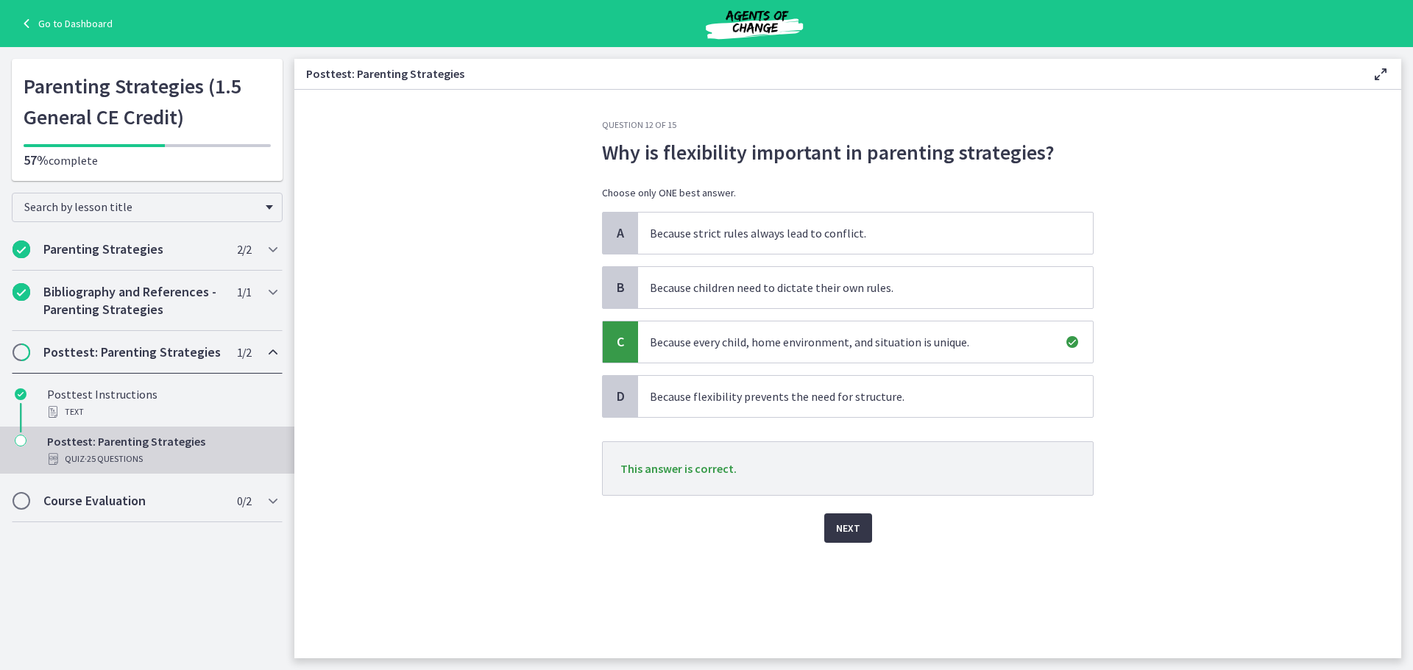
click at [865, 526] on button "Next" at bounding box center [848, 528] width 48 height 29
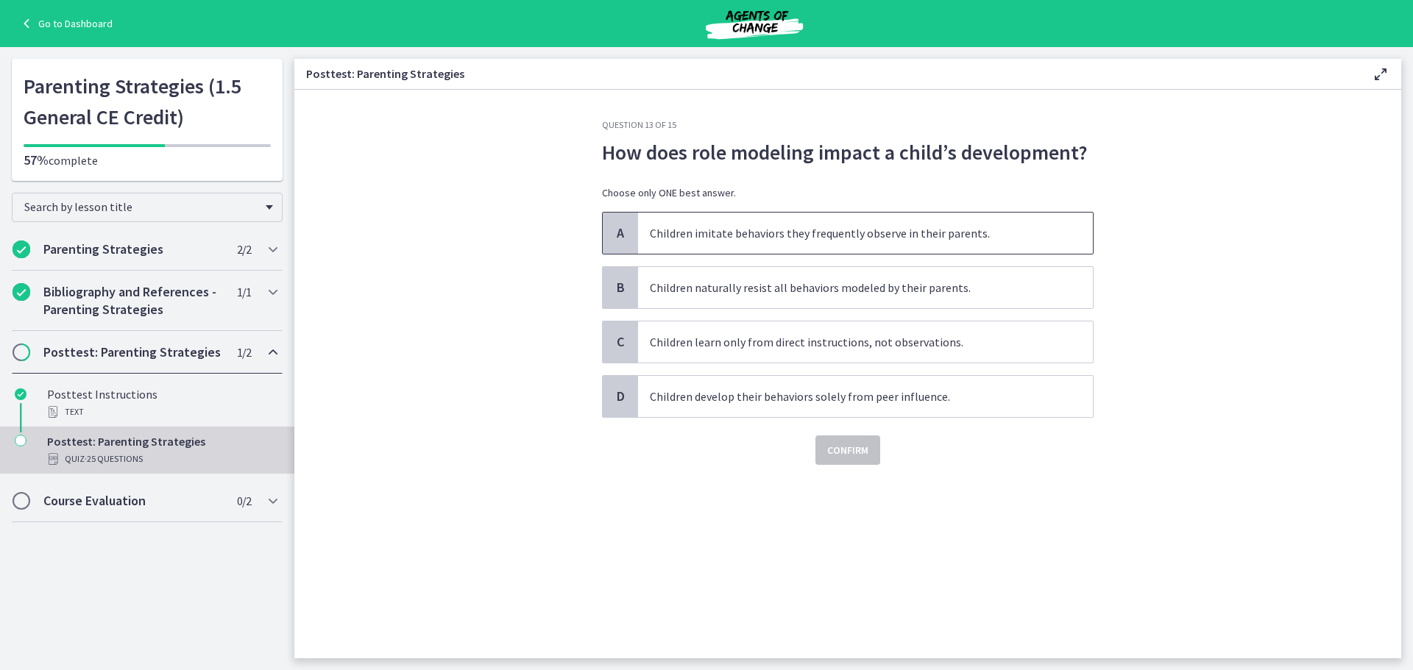
click at [980, 238] on span "Children imitate behaviors they frequently observe in their parents." at bounding box center [865, 233] width 455 height 41
click at [855, 453] on span "Confirm" at bounding box center [847, 451] width 41 height 18
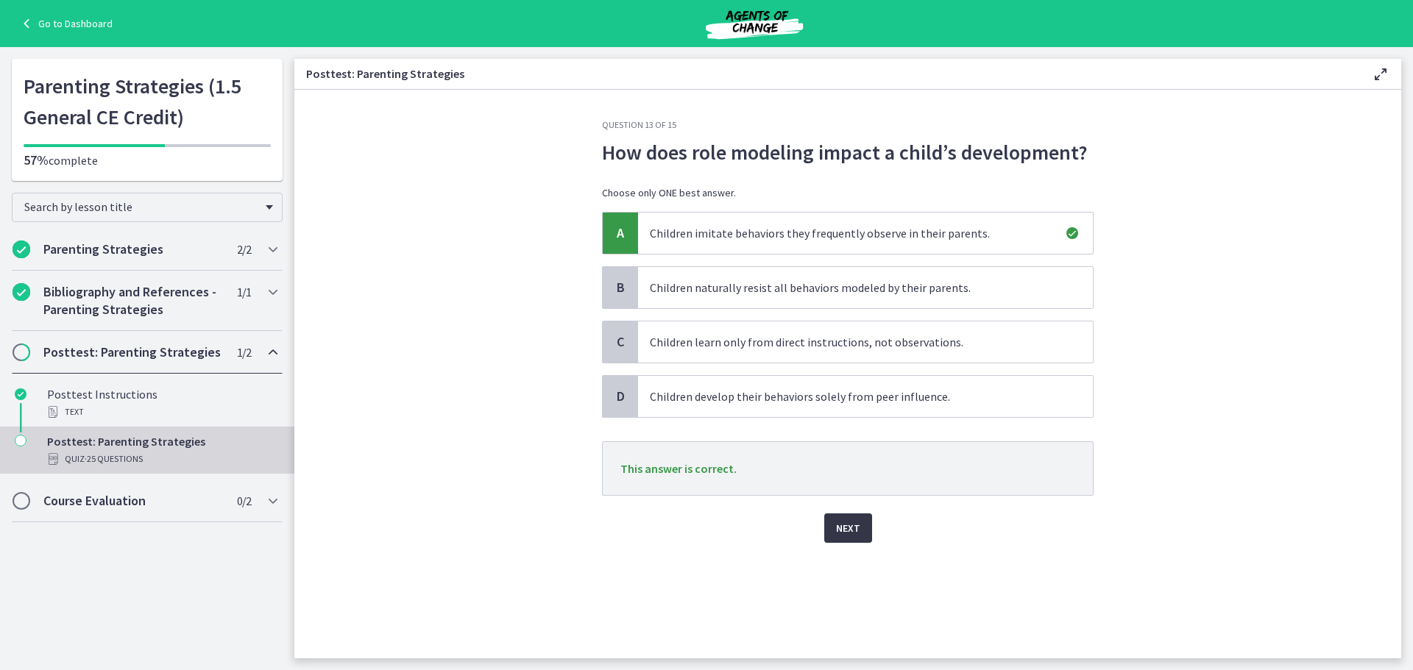
click at [843, 534] on span "Next" at bounding box center [848, 529] width 24 height 18
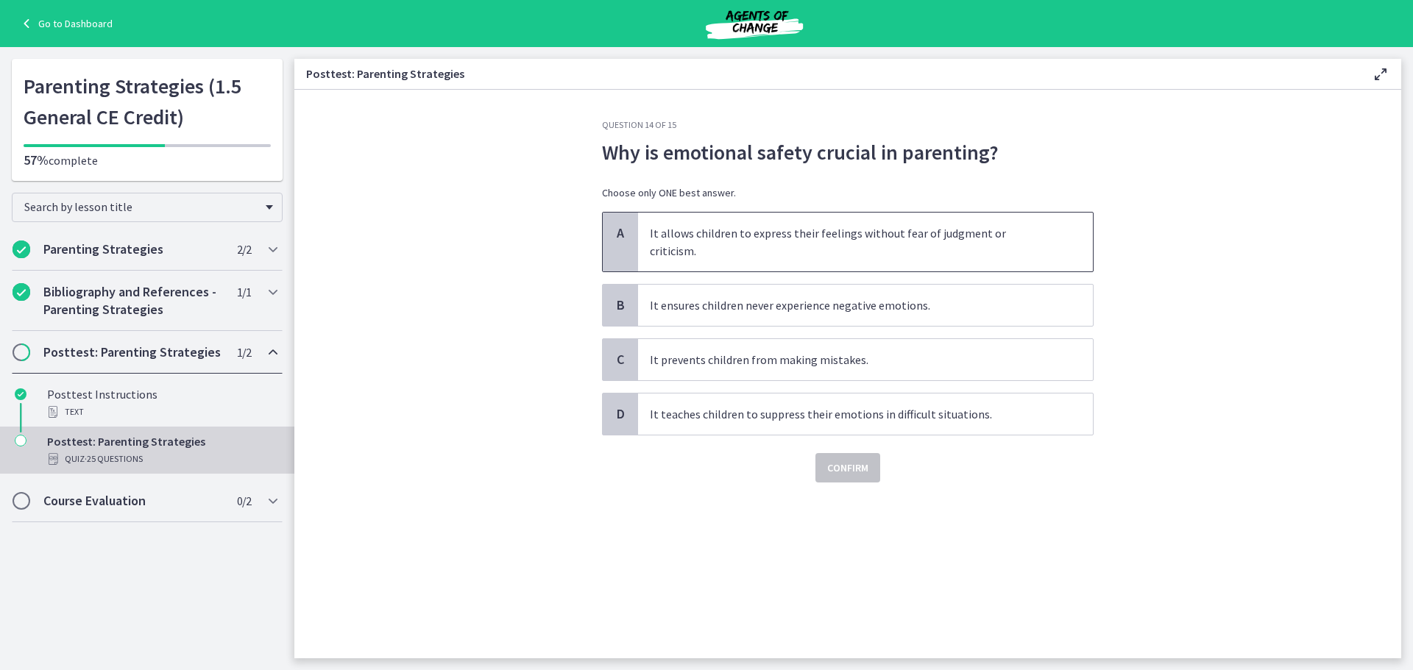
click at [1039, 242] on span "It allows children to express their feelings without fear of judgment or critic…" at bounding box center [865, 242] width 455 height 59
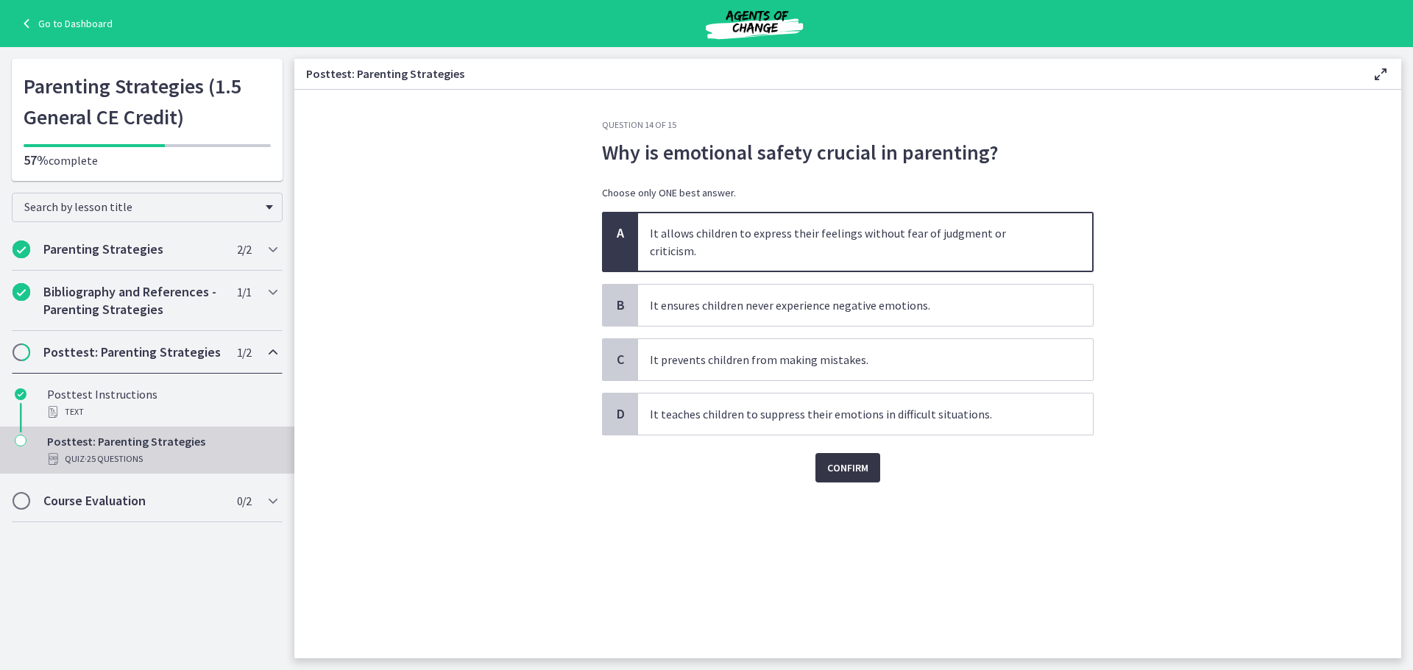
click at [863, 459] on span "Confirm" at bounding box center [847, 468] width 41 height 18
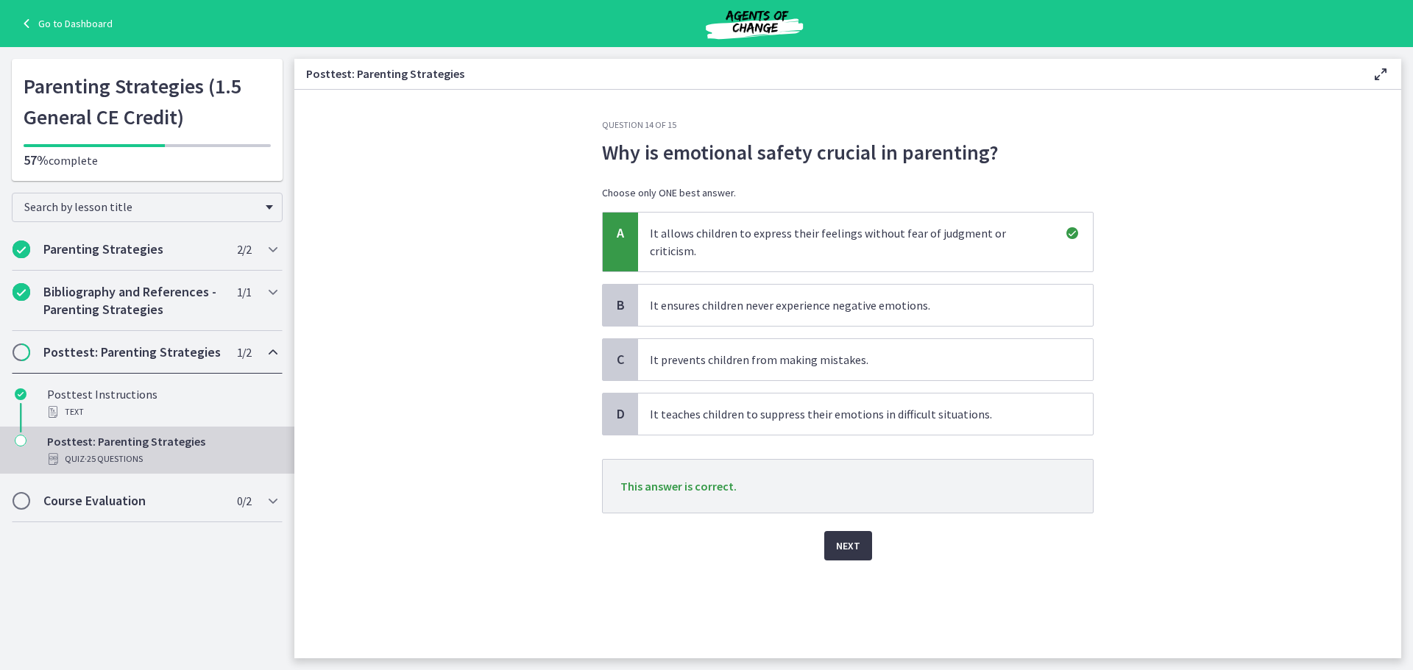
click at [845, 537] on span "Next" at bounding box center [848, 546] width 24 height 18
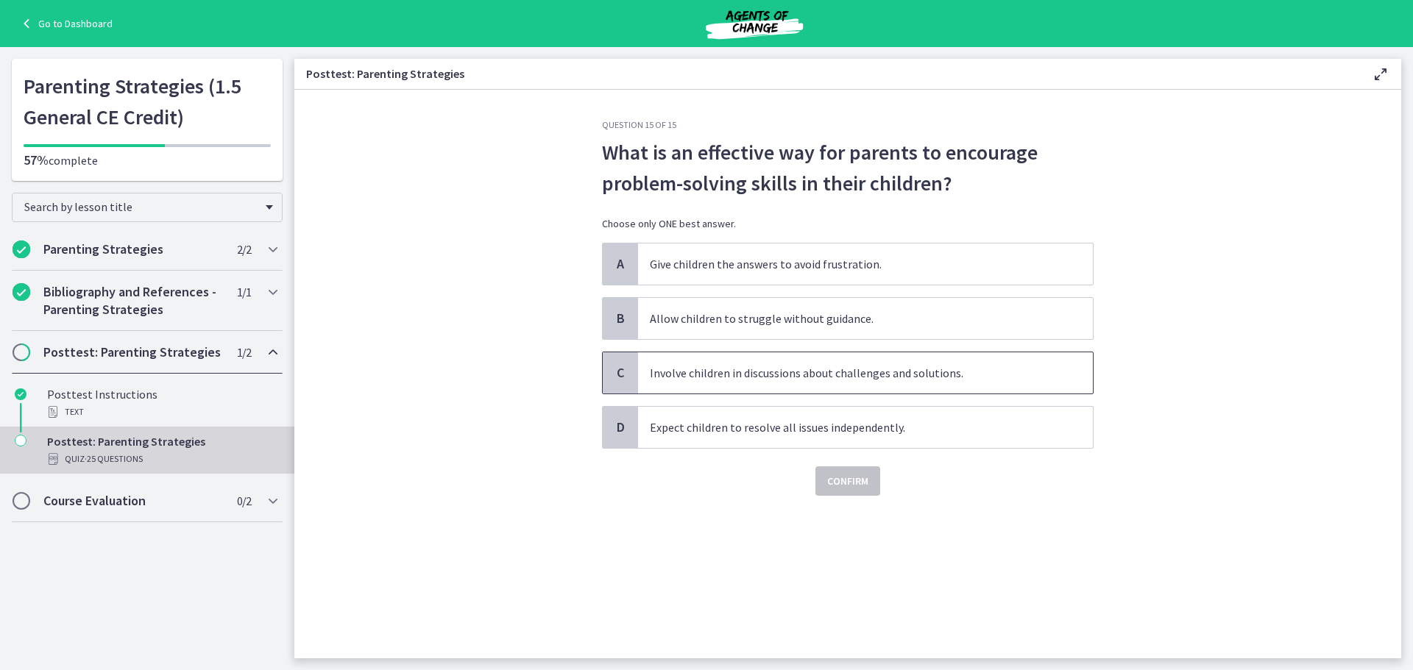
click at [1019, 369] on span "Involve children in discussions about challenges and solutions." at bounding box center [865, 373] width 455 height 41
click at [853, 480] on span "Confirm" at bounding box center [847, 481] width 41 height 18
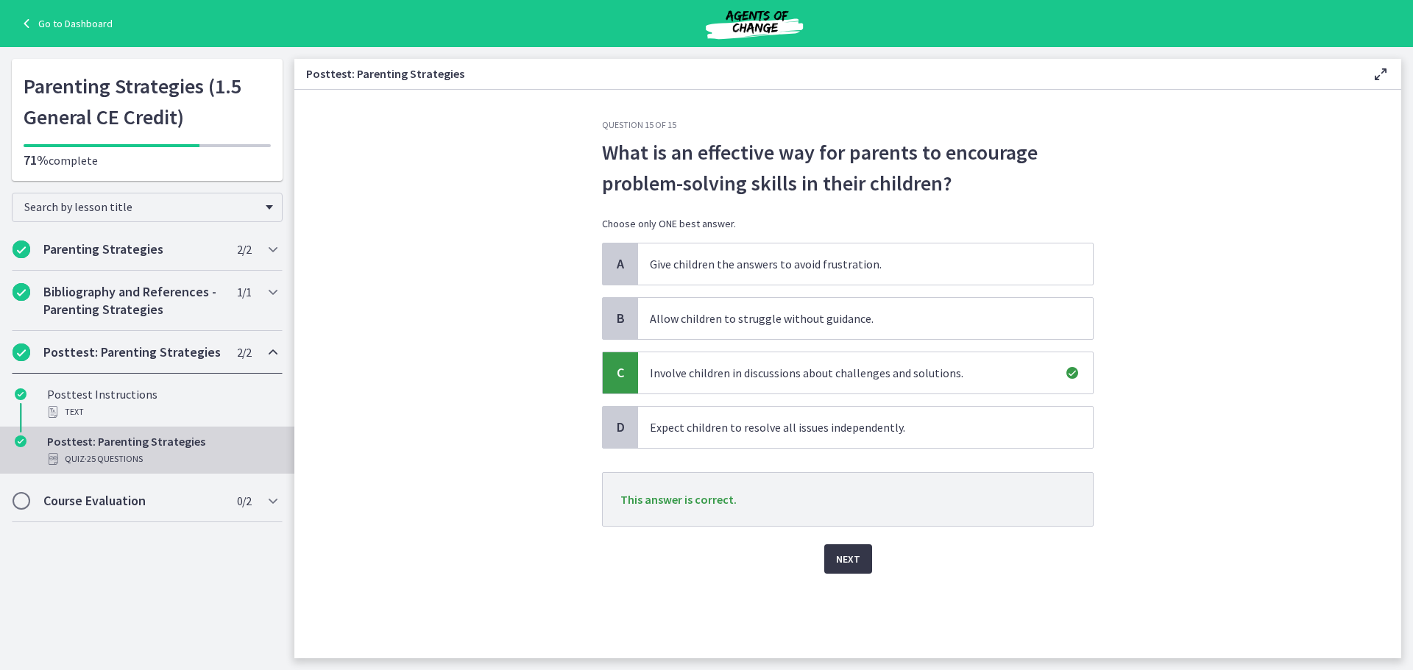
click at [850, 558] on span "Next" at bounding box center [848, 560] width 24 height 18
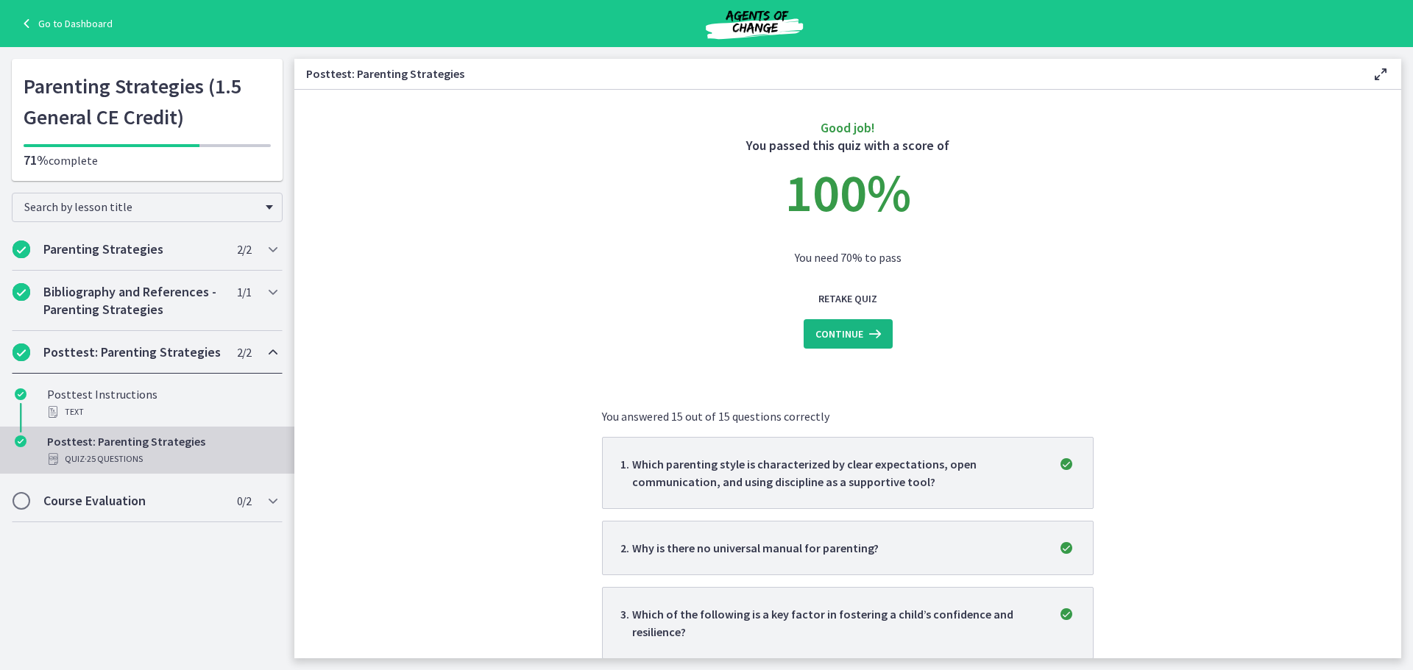
click at [856, 332] on span "Continue" at bounding box center [839, 334] width 48 height 18
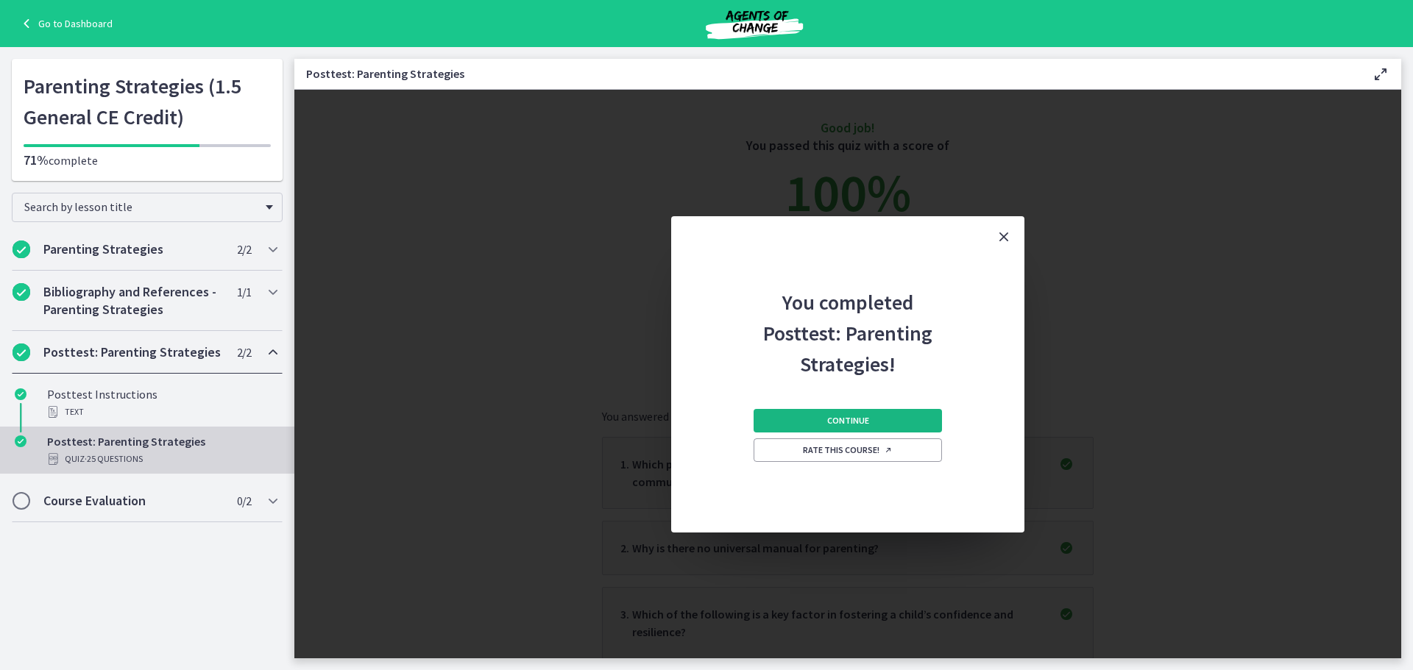
click at [870, 418] on button "Continue" at bounding box center [848, 421] width 188 height 24
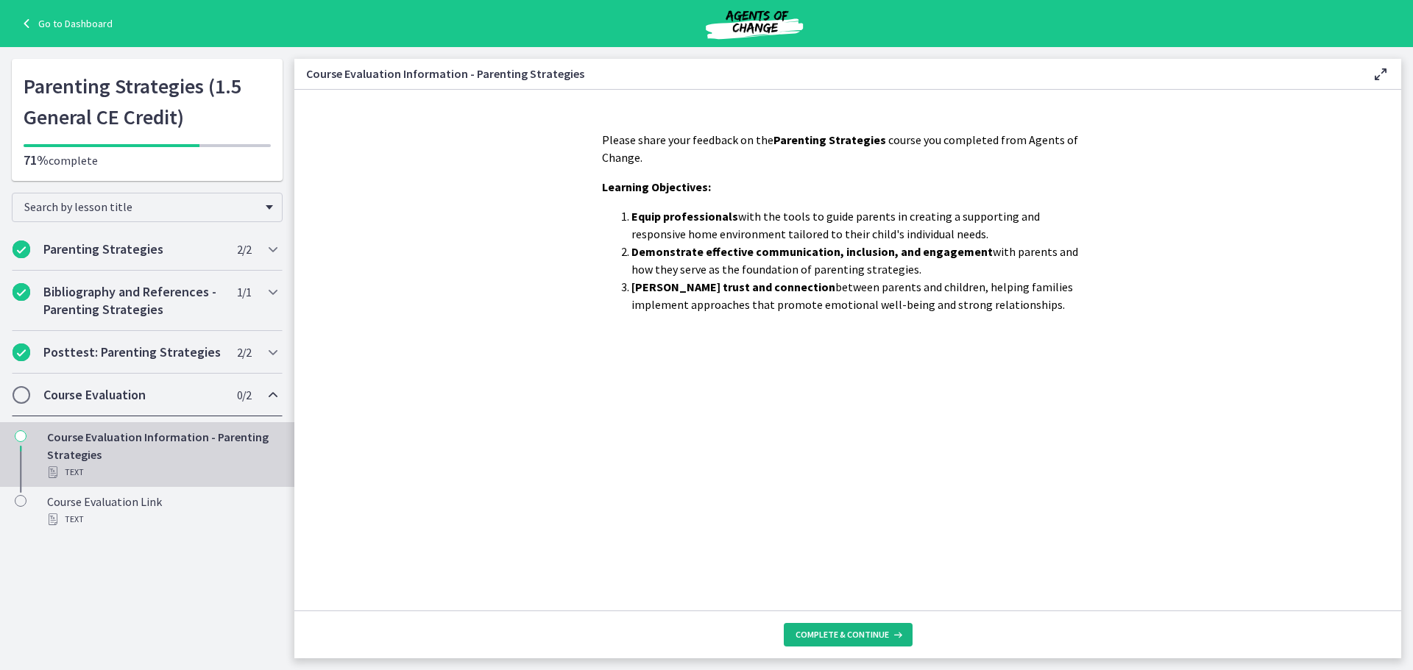
click at [875, 641] on button "Complete & continue" at bounding box center [848, 635] width 129 height 24
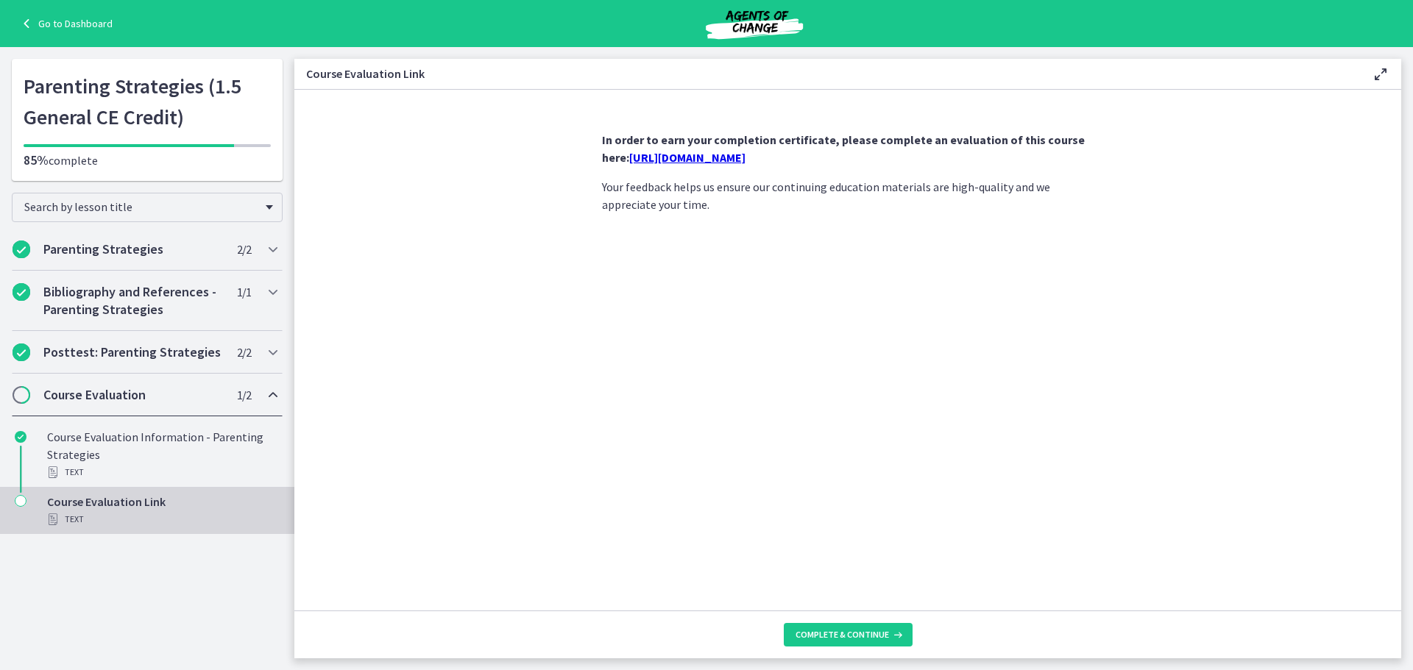
click at [746, 158] on link "https://forms.gle/2HpPt51AMDHNqegx8" at bounding box center [687, 157] width 116 height 15
click at [873, 643] on button "Complete & continue" at bounding box center [848, 635] width 129 height 24
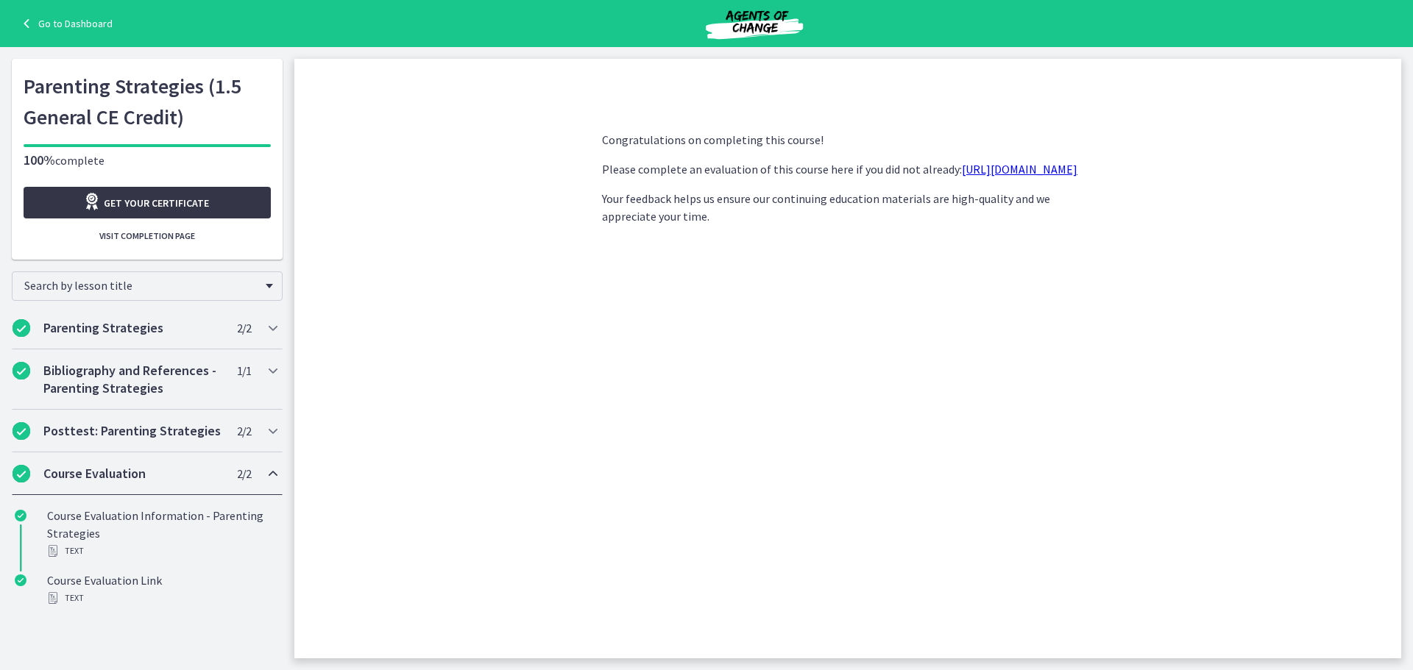
click at [194, 198] on span "Get your certificate" at bounding box center [156, 203] width 105 height 18
click at [67, 16] on link "Go to Dashboard" at bounding box center [65, 24] width 95 height 18
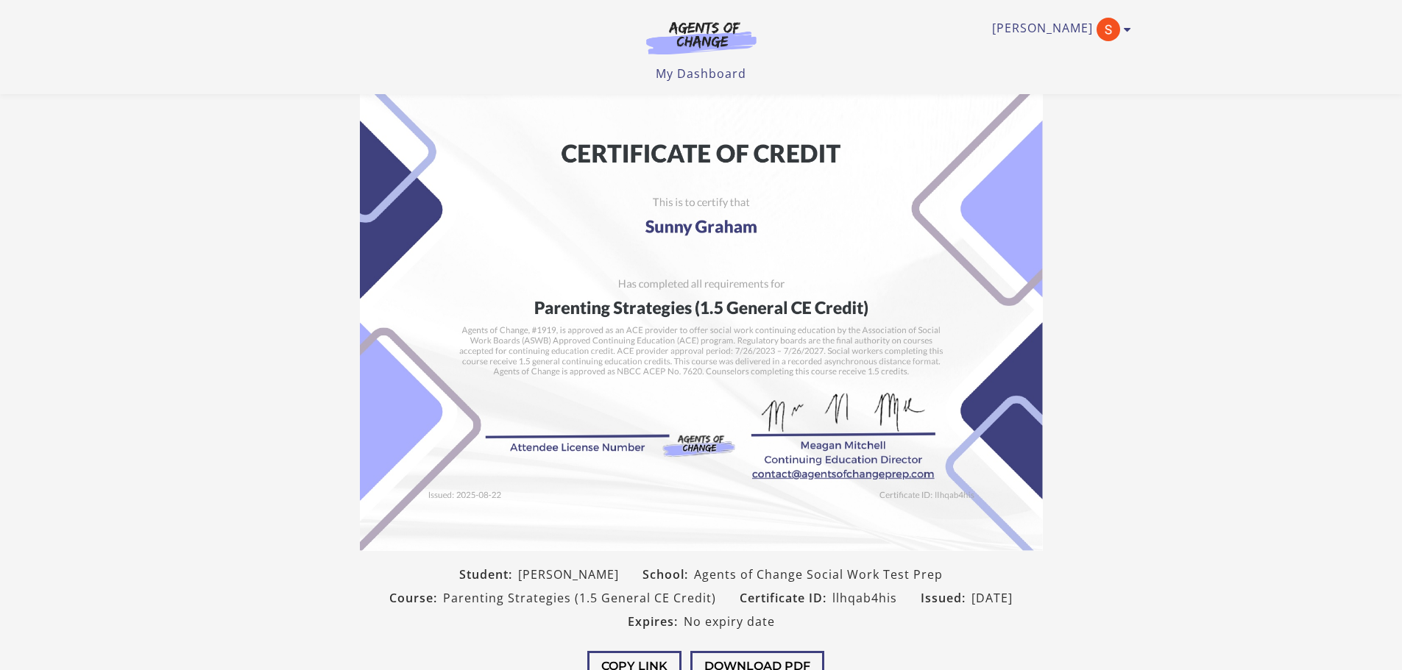
scroll to position [74, 0]
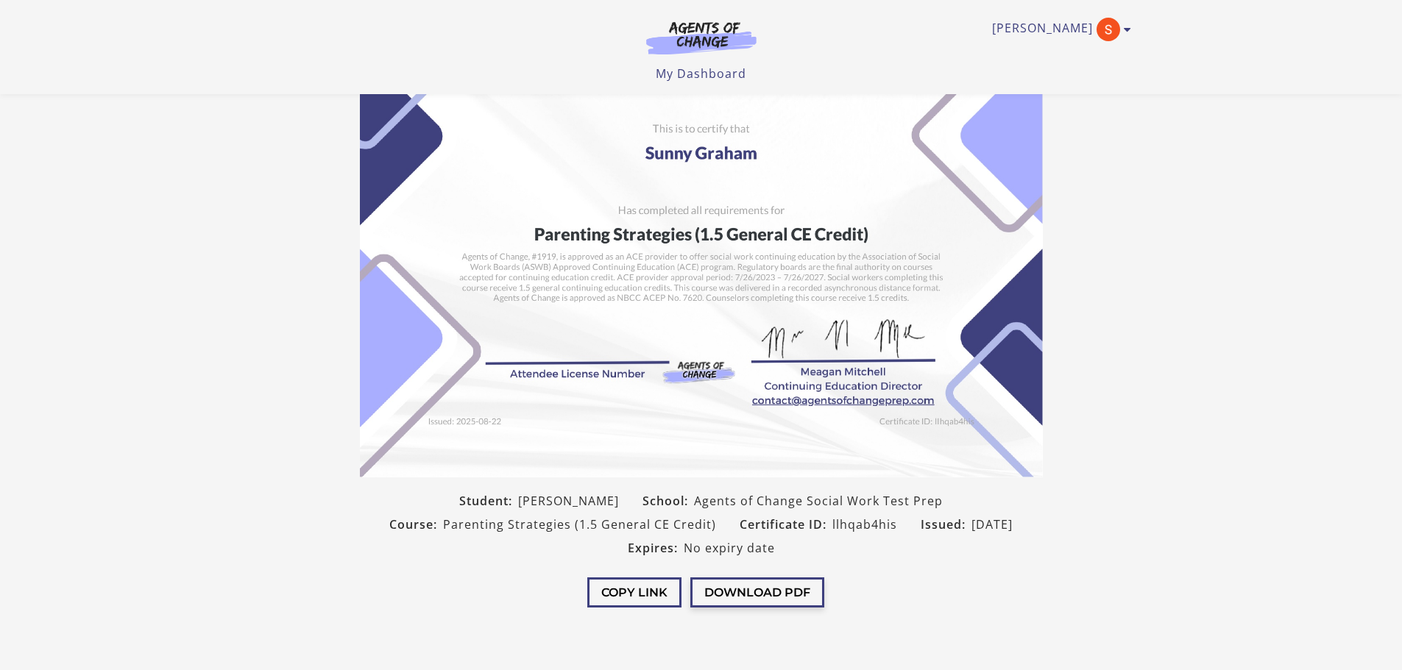
click at [758, 595] on button "Download PDF" at bounding box center [757, 593] width 134 height 30
click at [624, 590] on button "Copy Link" at bounding box center [634, 593] width 94 height 30
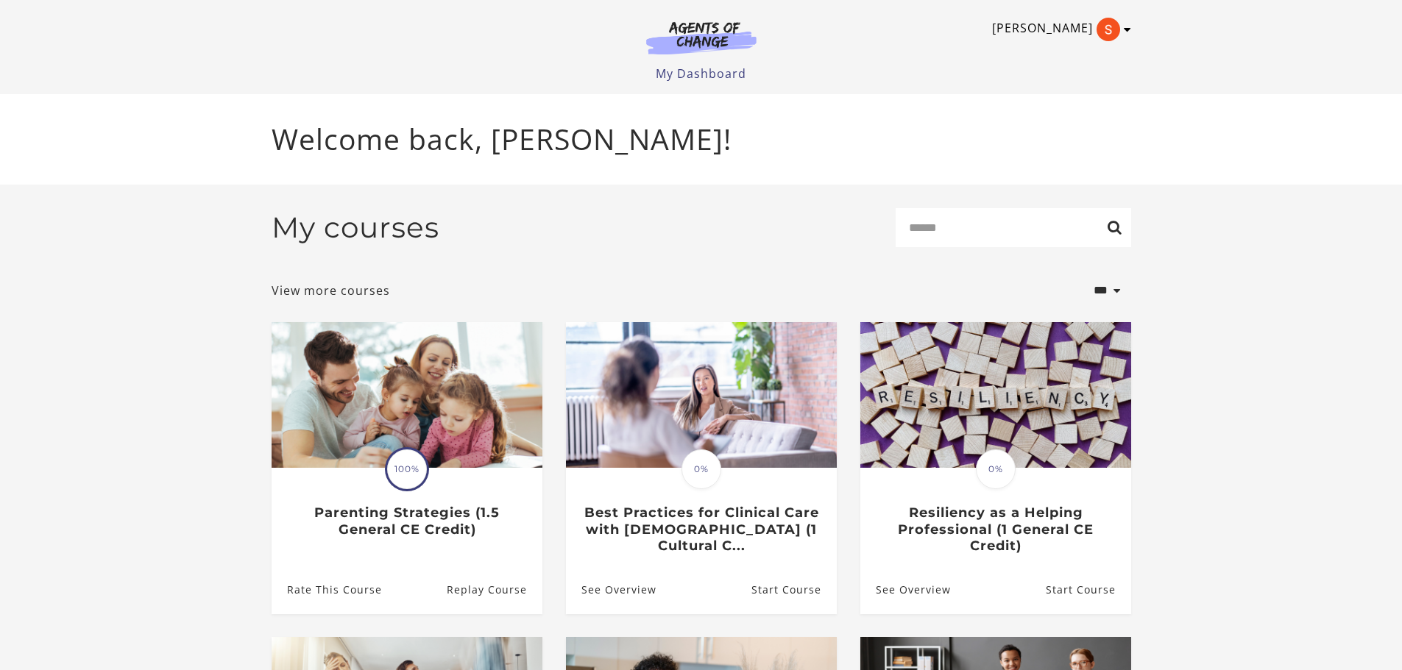
click at [1073, 22] on link "Sunny G" at bounding box center [1058, 30] width 132 height 24
click at [1070, 57] on link "My Account" at bounding box center [1070, 53] width 130 height 25
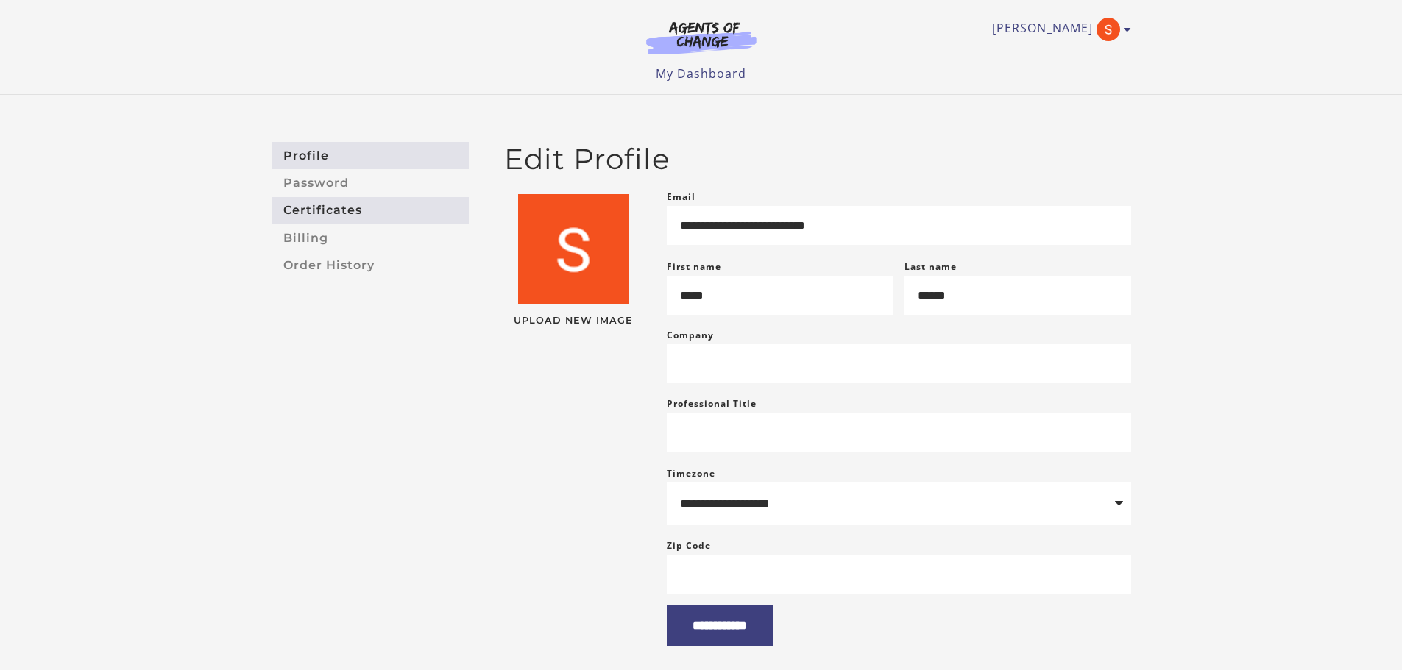
click at [330, 215] on link "Certificates" at bounding box center [370, 210] width 197 height 27
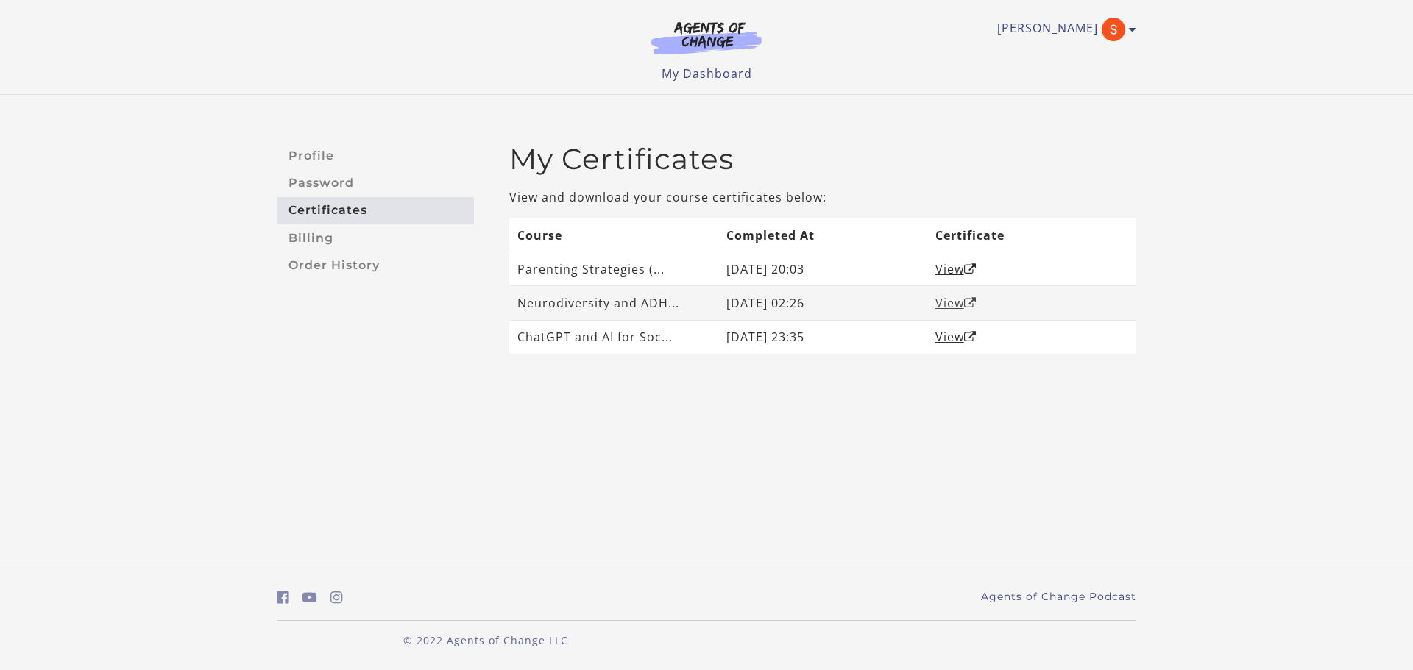
click at [957, 302] on link "View" at bounding box center [955, 303] width 41 height 16
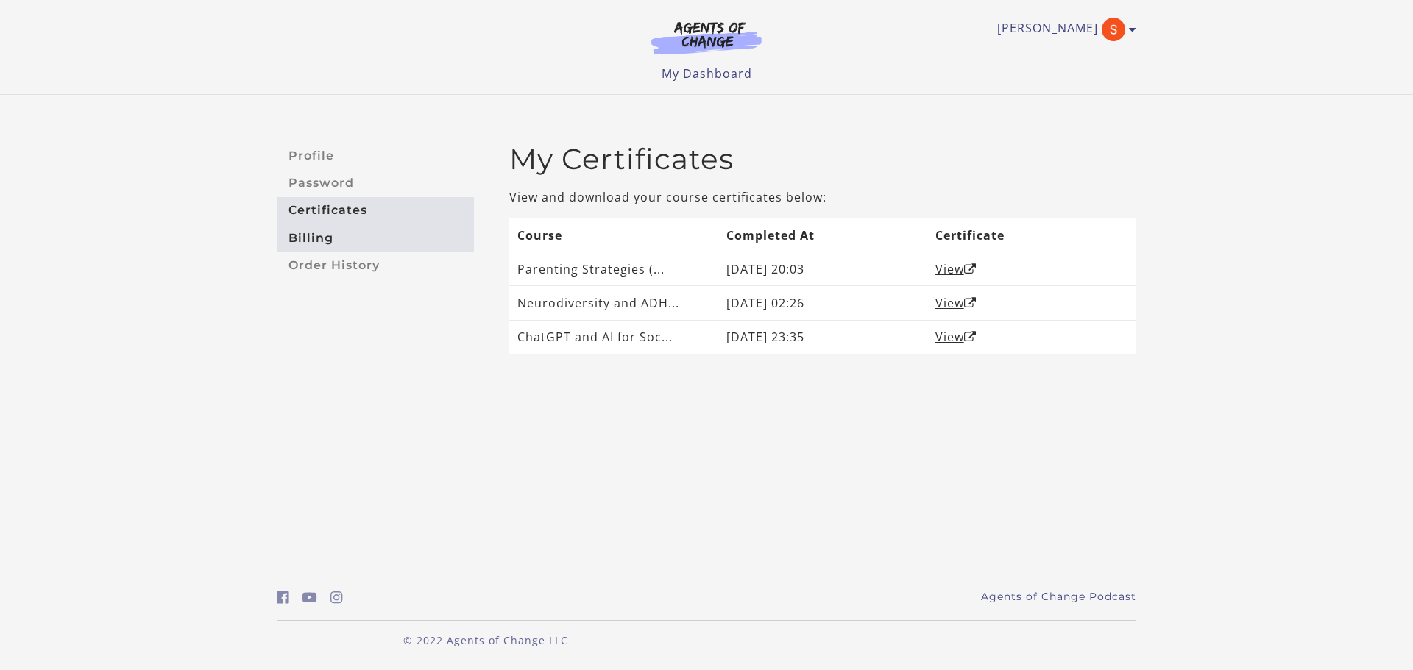
click at [311, 238] on link "Billing" at bounding box center [375, 237] width 197 height 27
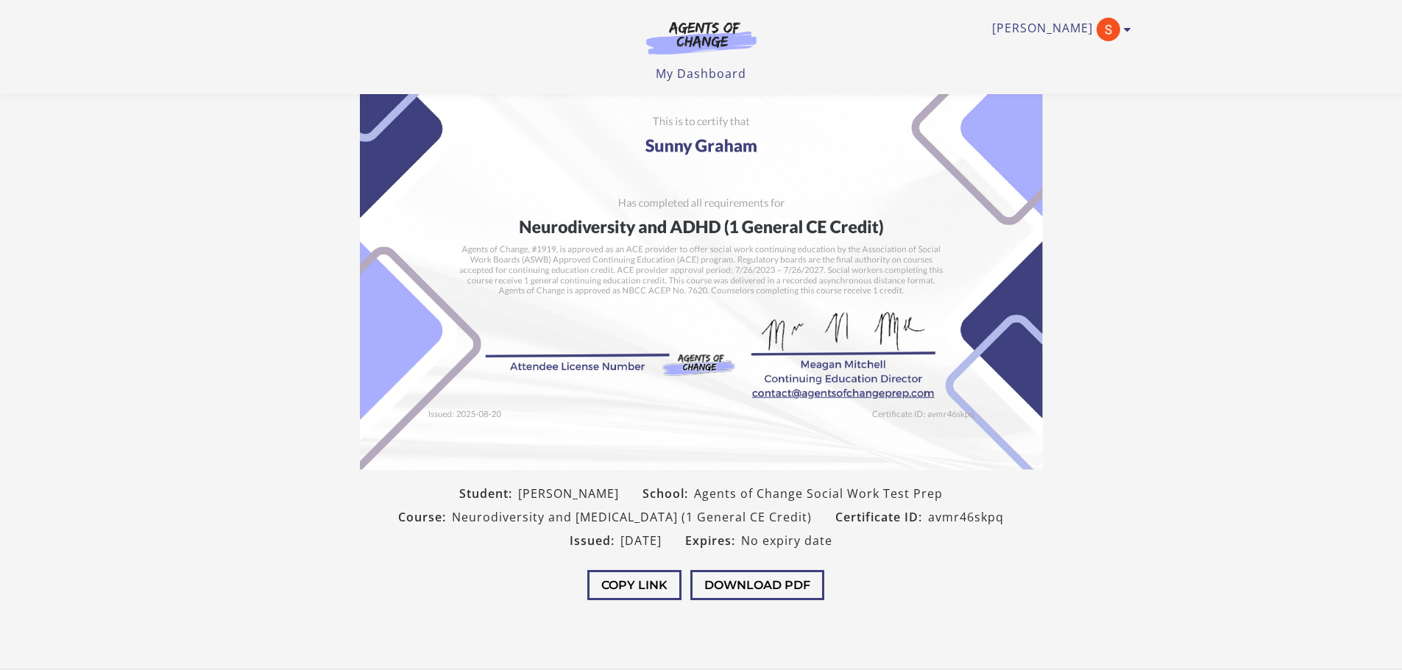
scroll to position [74, 0]
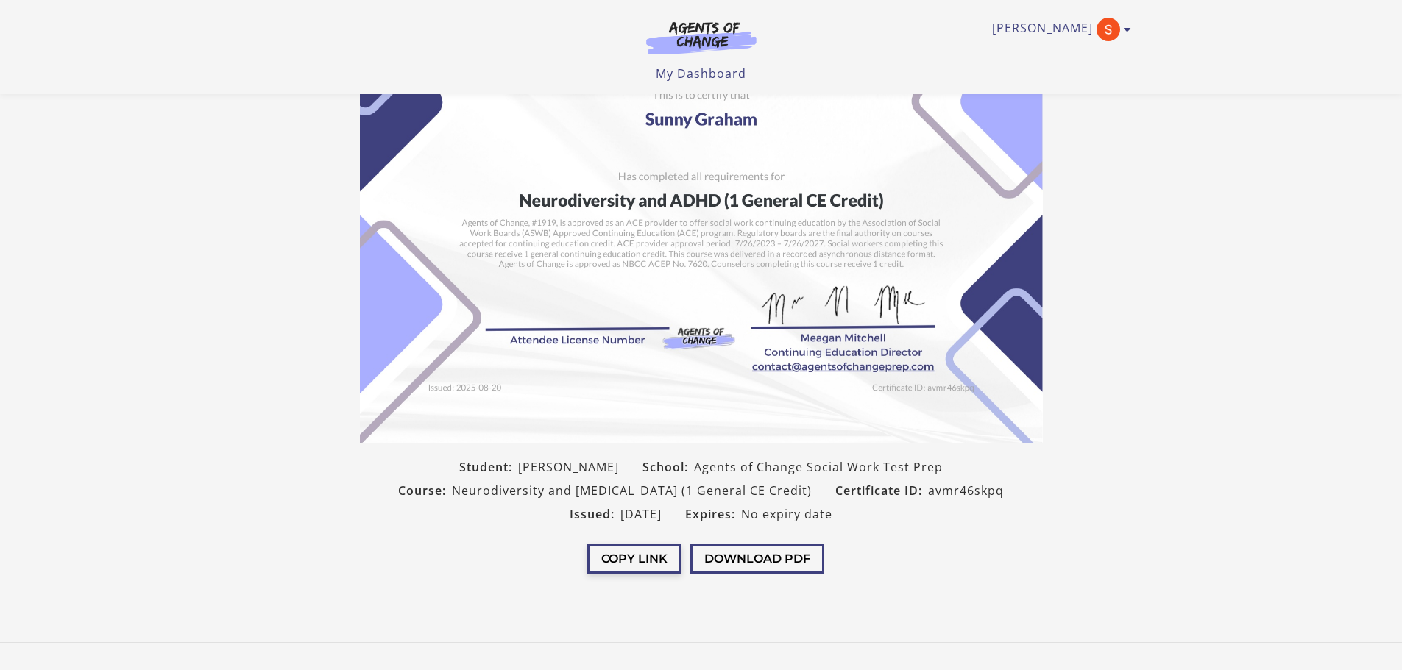
click at [634, 554] on button "Copy Link" at bounding box center [634, 559] width 94 height 30
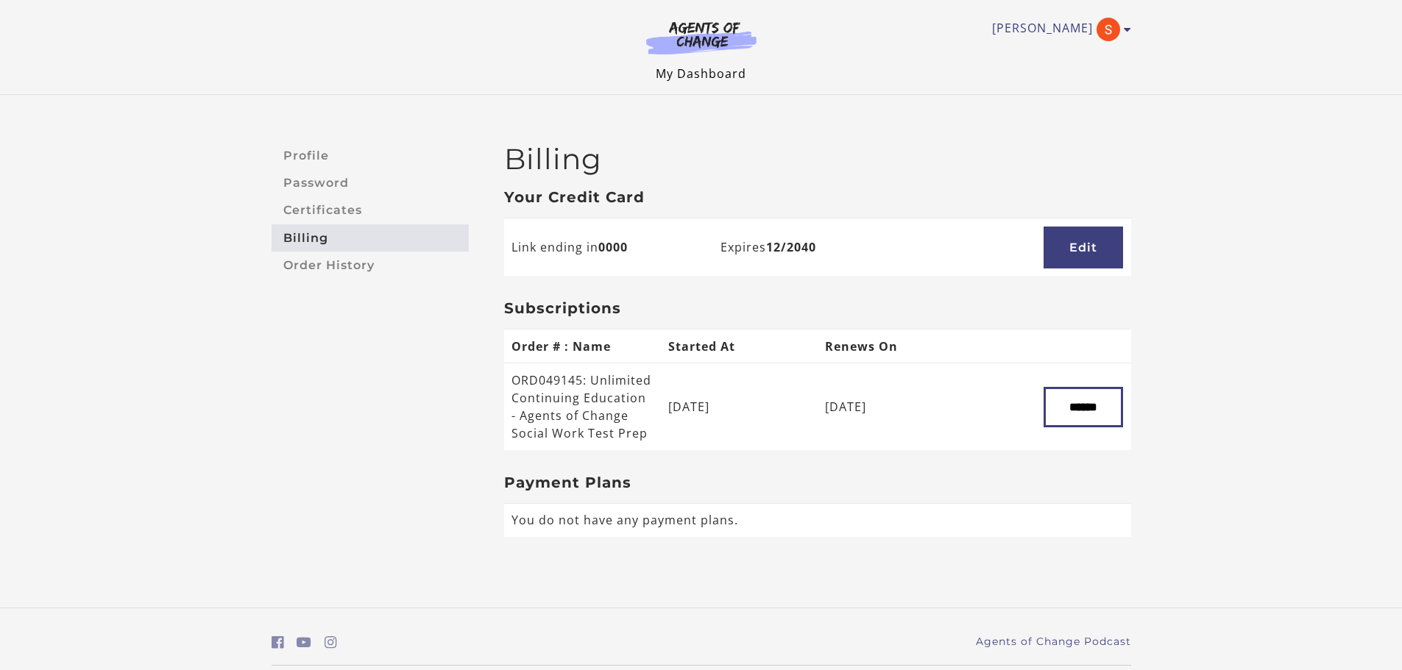
click at [704, 74] on link "My Dashboard" at bounding box center [701, 74] width 91 height 16
